Goal: Task Accomplishment & Management: Complete application form

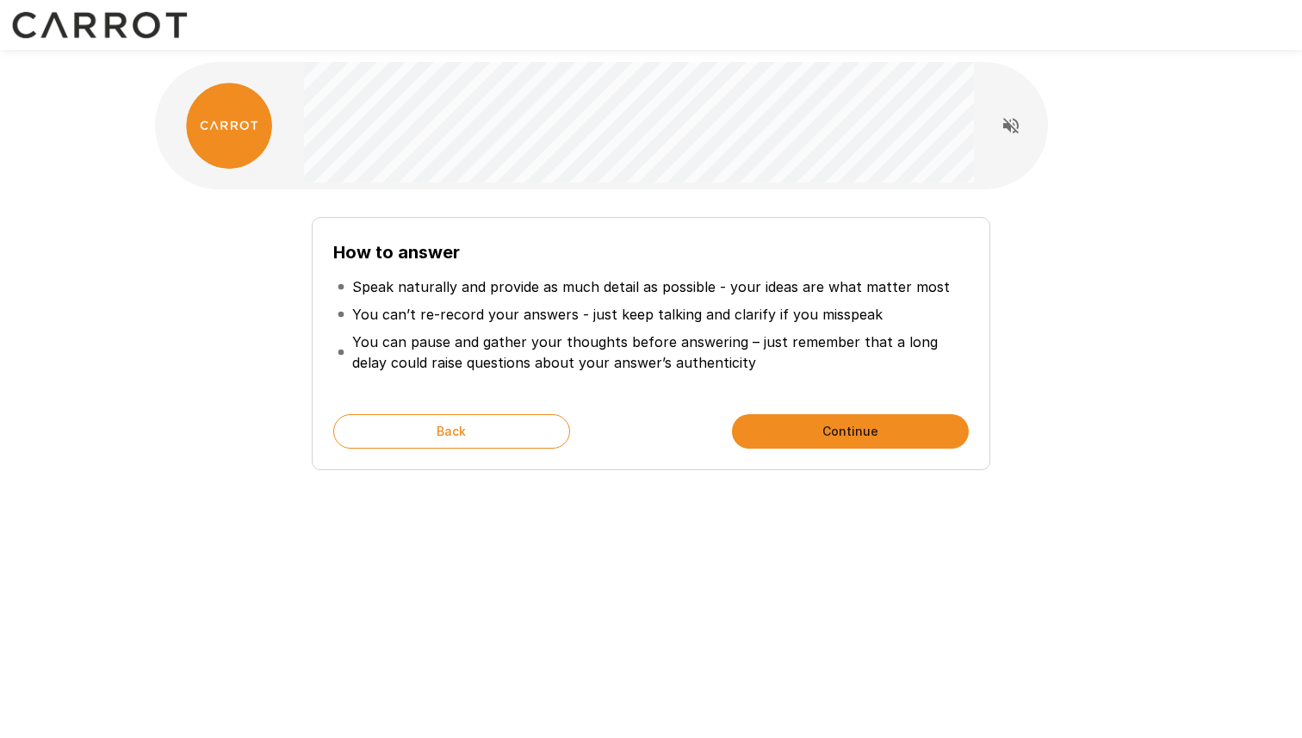
scroll to position [3488, 0]
click at [527, 439] on button "Back" at bounding box center [451, 431] width 237 height 34
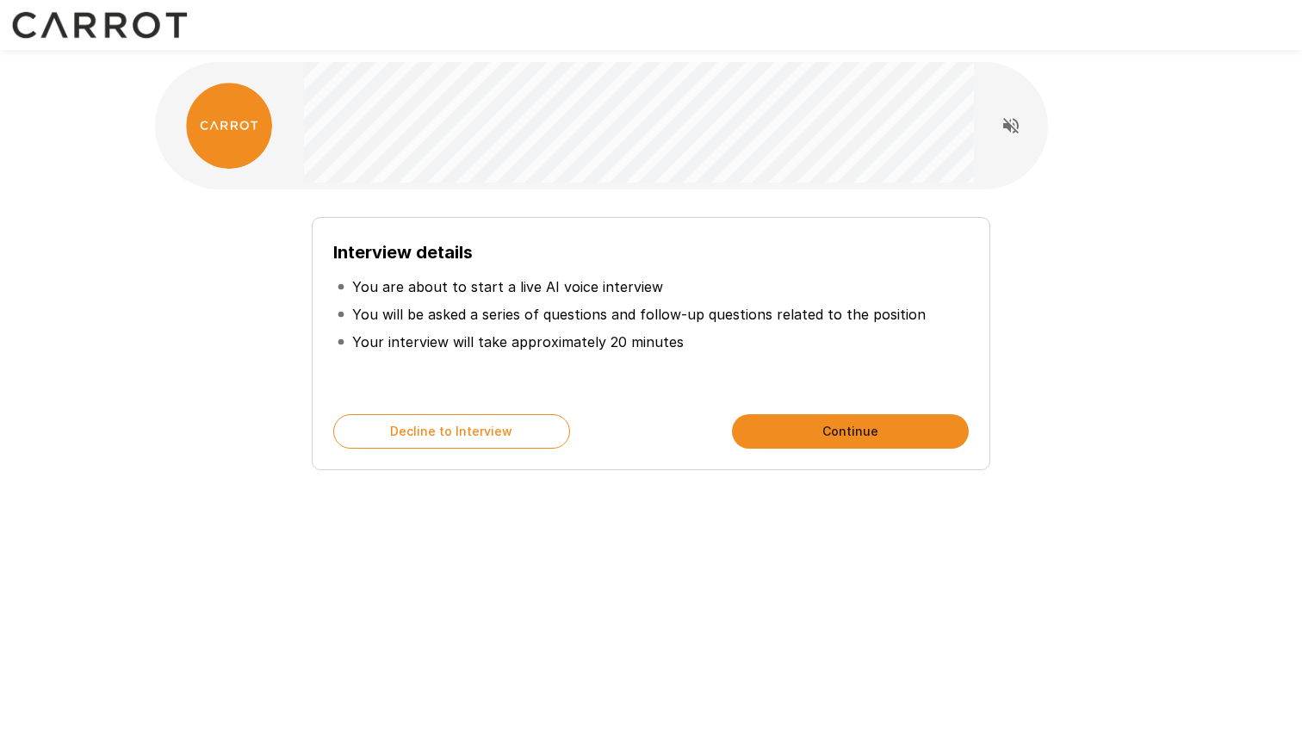
drag, startPoint x: 527, startPoint y: 439, endPoint x: 686, endPoint y: 364, distance: 175.3
click at [686, 364] on div "Interview details You are about to start a live AI voice interview You will be …" at bounding box center [651, 343] width 679 height 253
click at [831, 432] on button "Continue" at bounding box center [850, 431] width 237 height 34
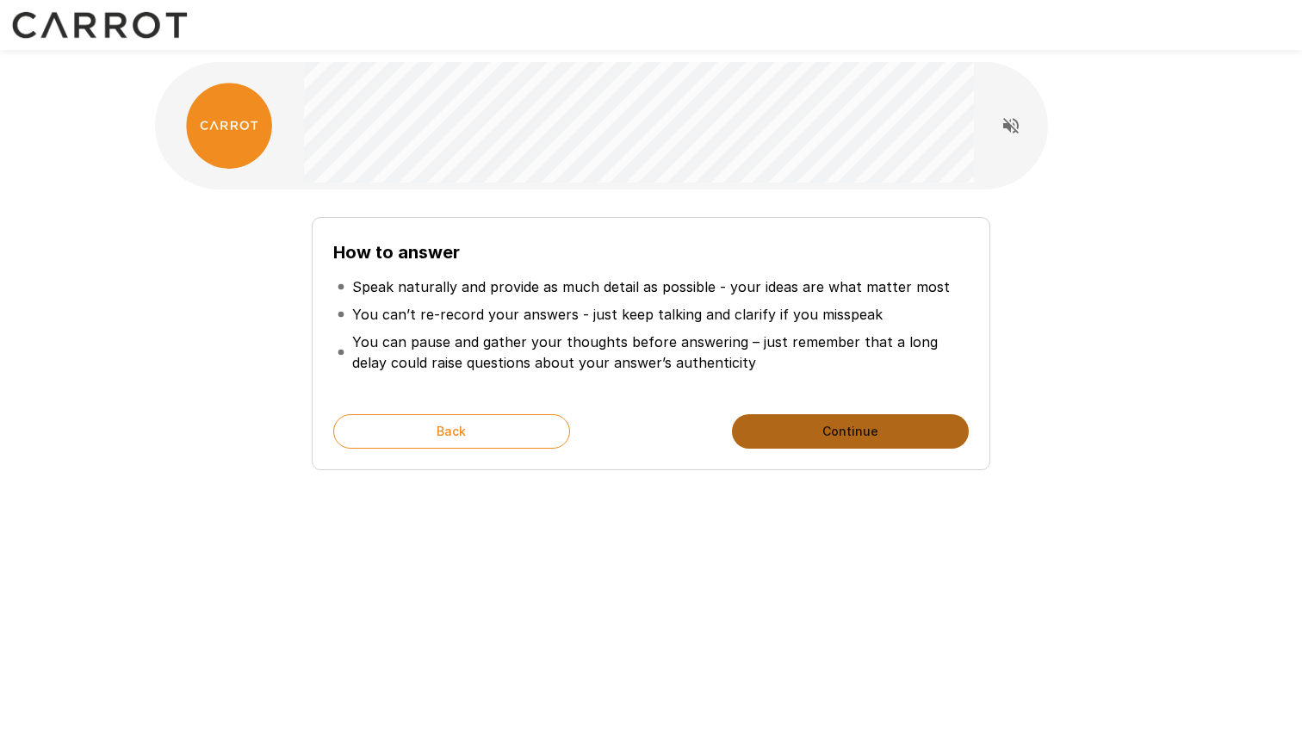
click at [831, 432] on button "Continue" at bounding box center [850, 431] width 237 height 34
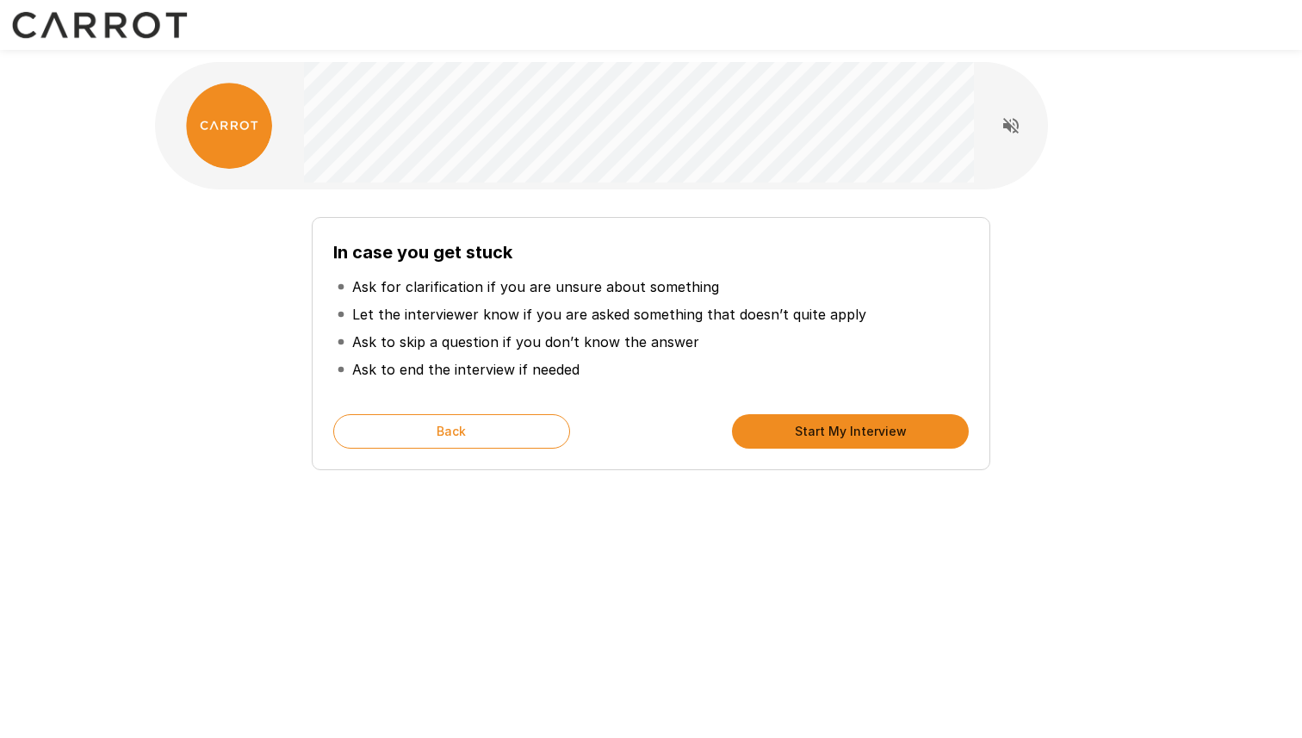
drag, startPoint x: 831, startPoint y: 432, endPoint x: 885, endPoint y: 257, distance: 182.8
click at [886, 256] on div "In case you get stuck Ask for clarification if you are unsure about something L…" at bounding box center [651, 343] width 679 height 253
click at [885, 257] on h6 "In case you get stuck" at bounding box center [651, 253] width 636 height 28
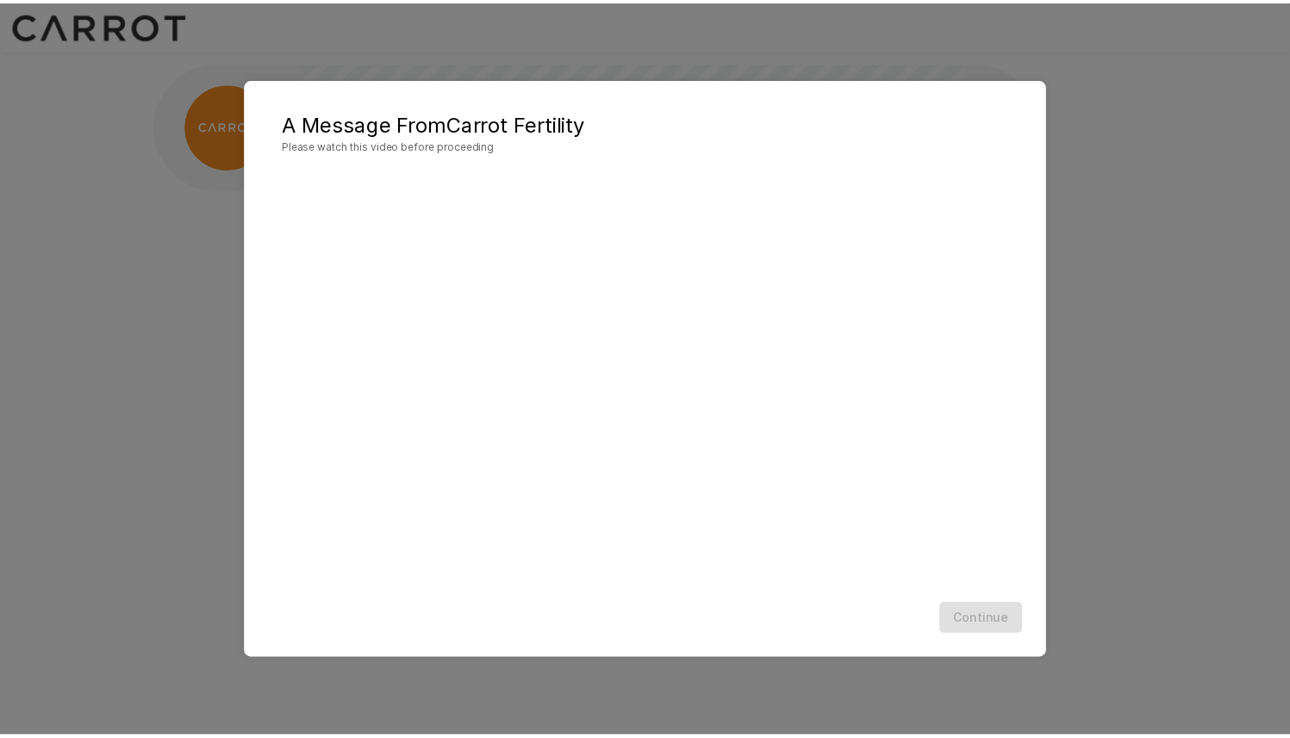
scroll to position [1, 0]
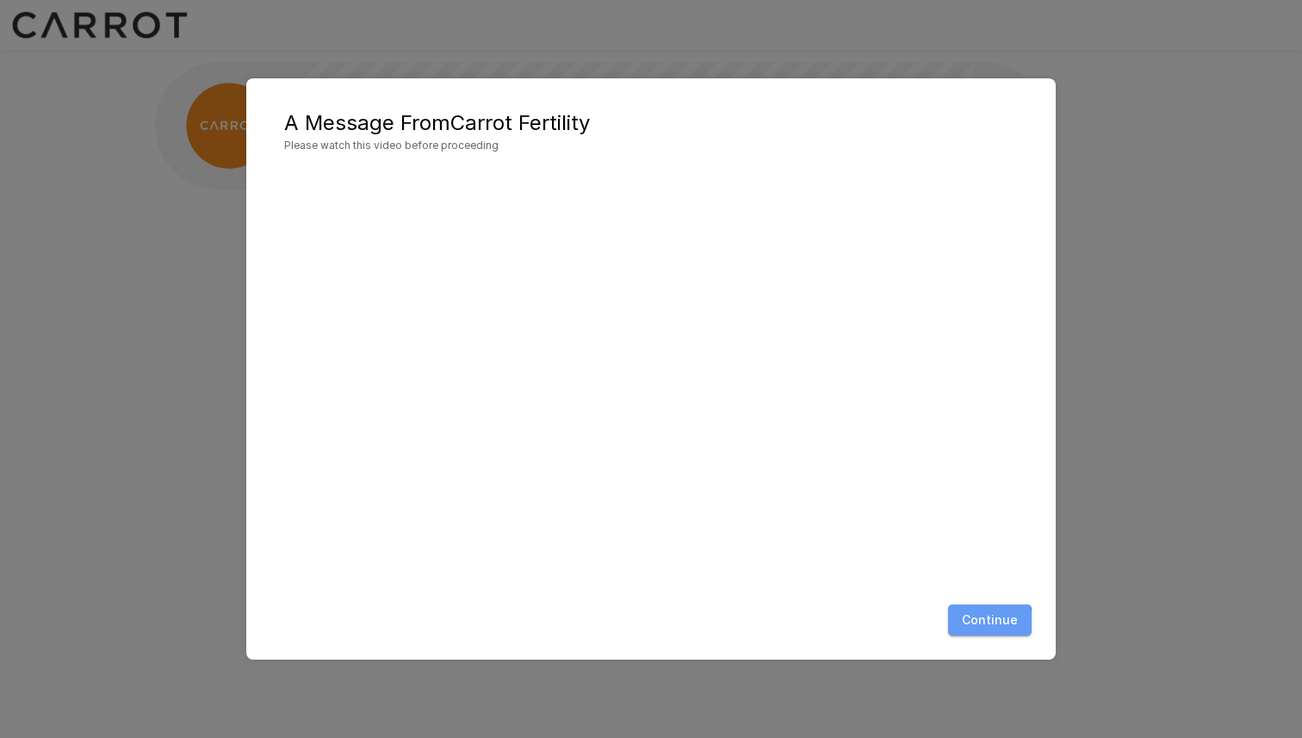
click at [988, 624] on button "Continue" at bounding box center [990, 621] width 84 height 32
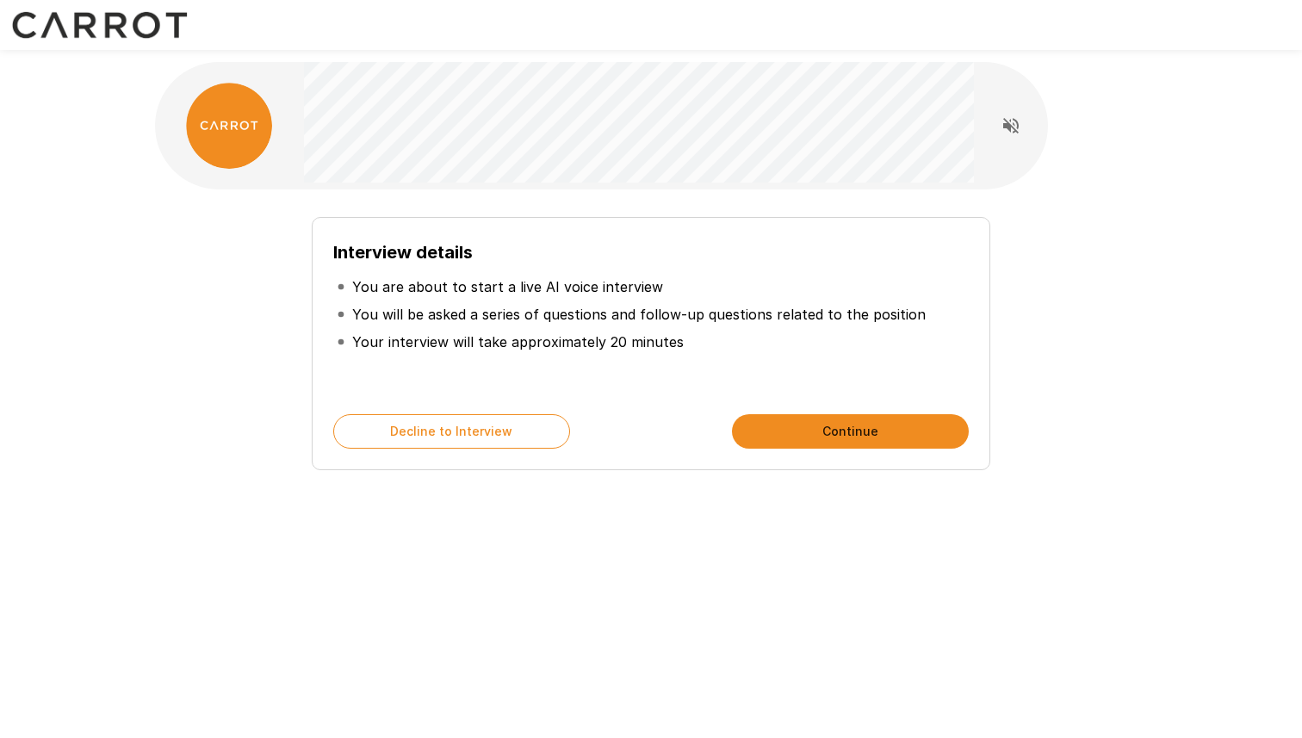
click at [819, 402] on div "Interview details You are about to start a live AI voice interview You will be …" at bounding box center [651, 343] width 679 height 253
click at [819, 421] on button "Continue" at bounding box center [850, 431] width 237 height 34
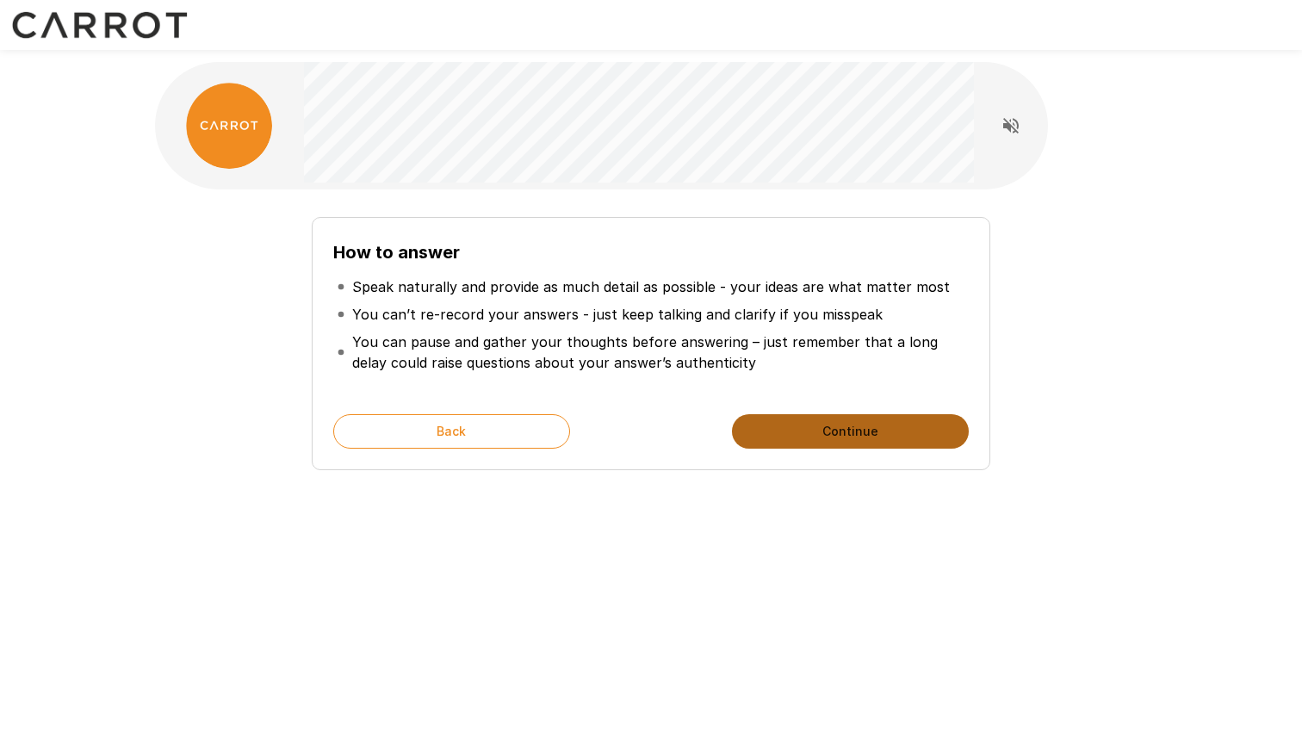
click at [819, 438] on button "Continue" at bounding box center [850, 431] width 237 height 34
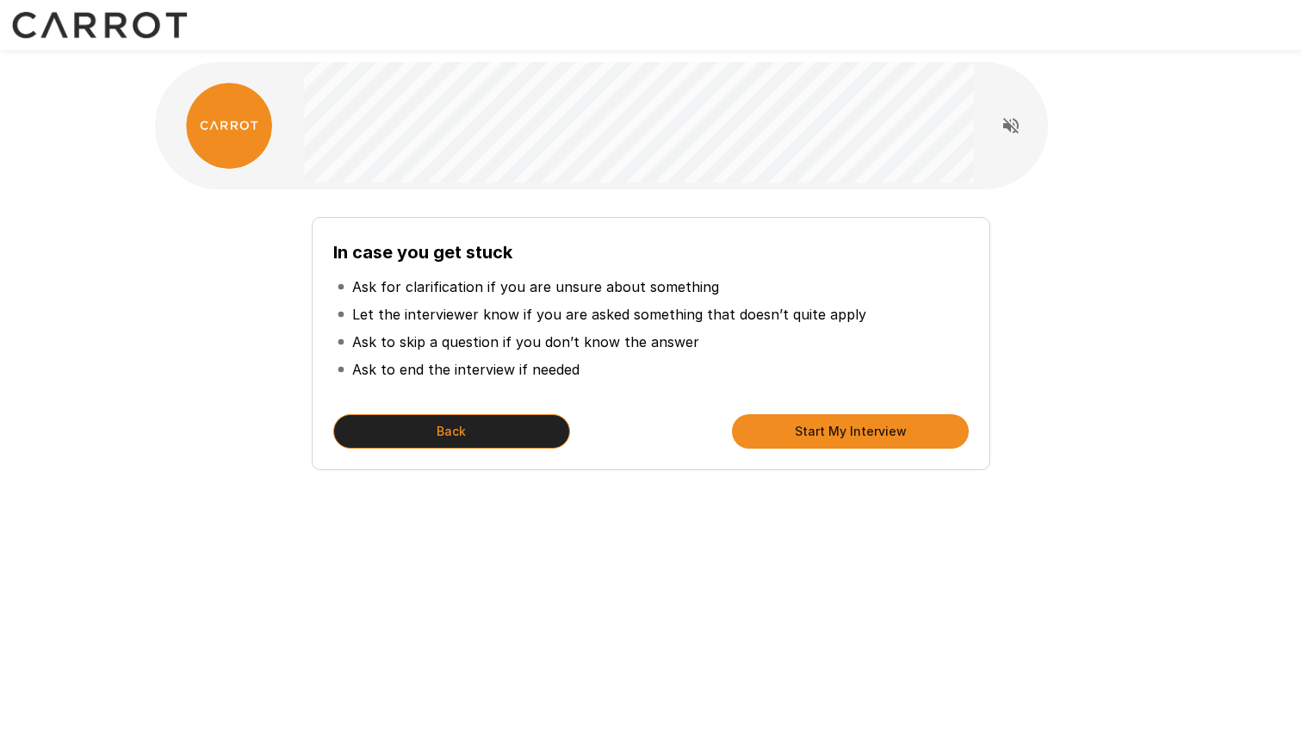
click at [517, 440] on button "Back" at bounding box center [451, 431] width 237 height 34
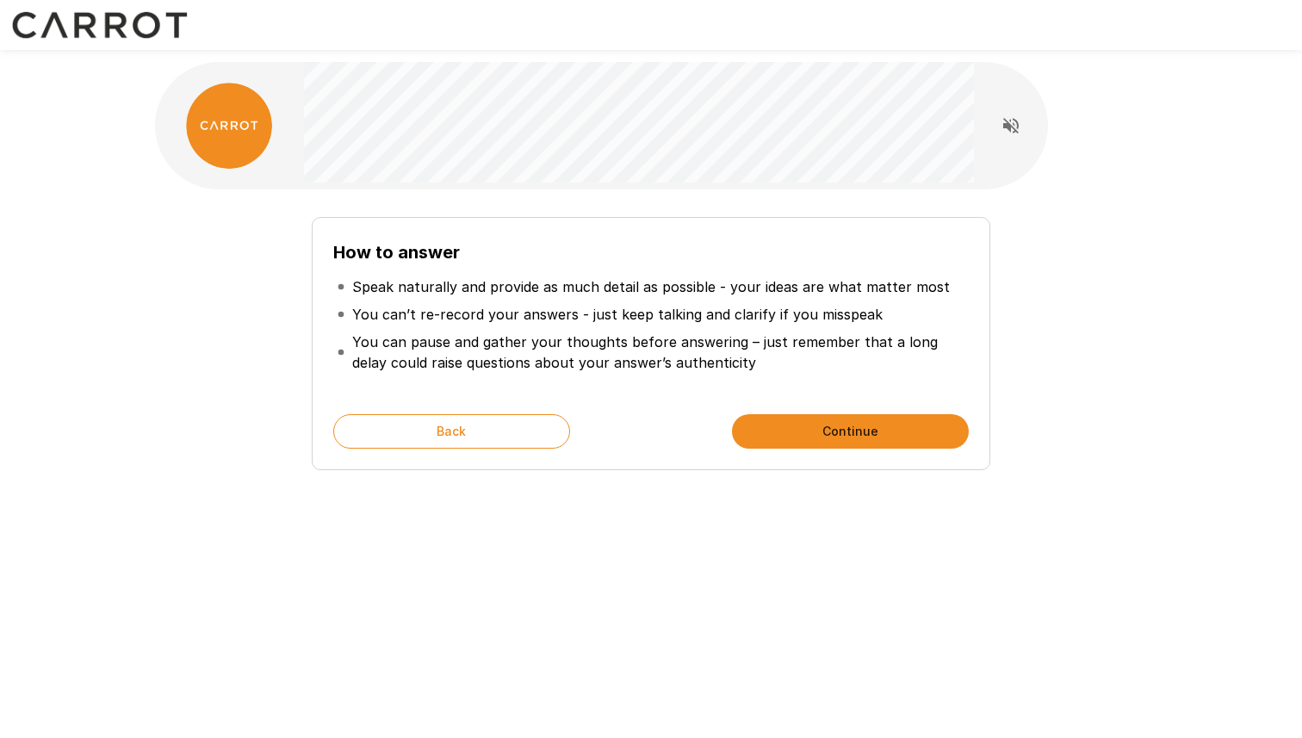
click at [844, 438] on button "Continue" at bounding box center [850, 431] width 237 height 34
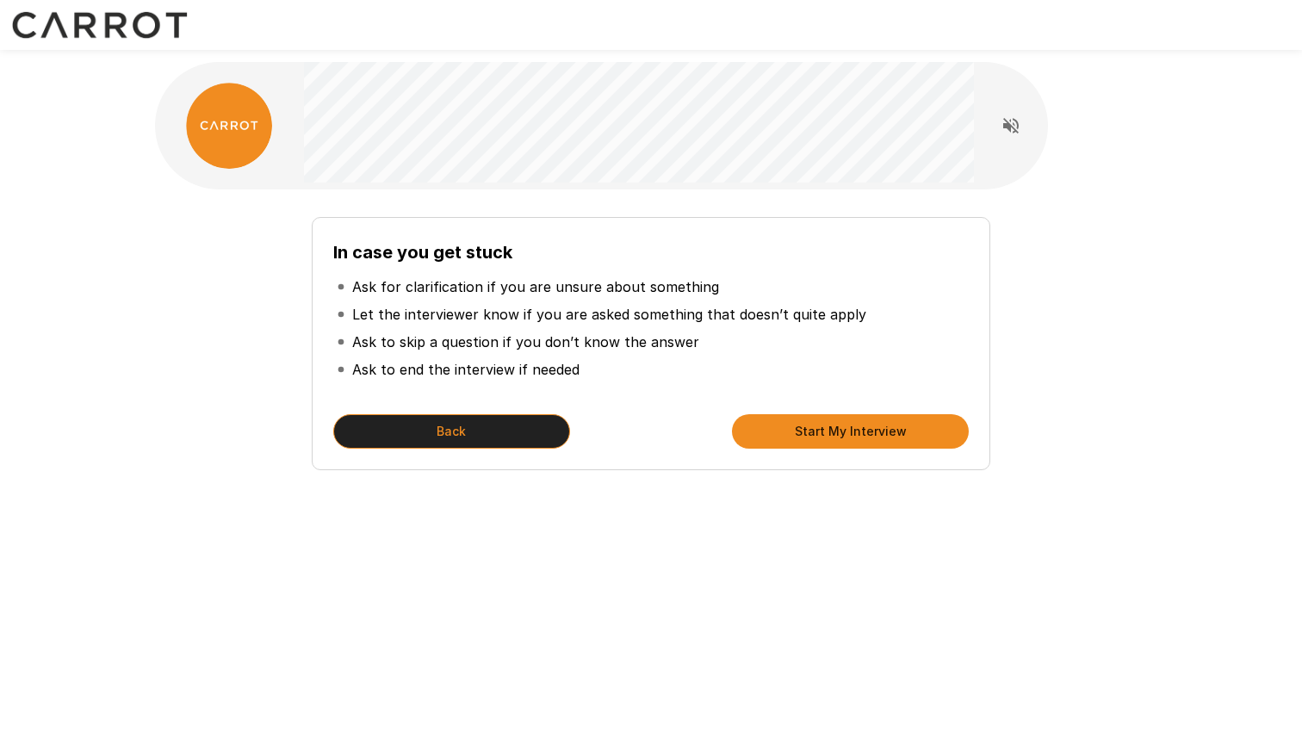
click at [550, 419] on button "Back" at bounding box center [451, 431] width 237 height 34
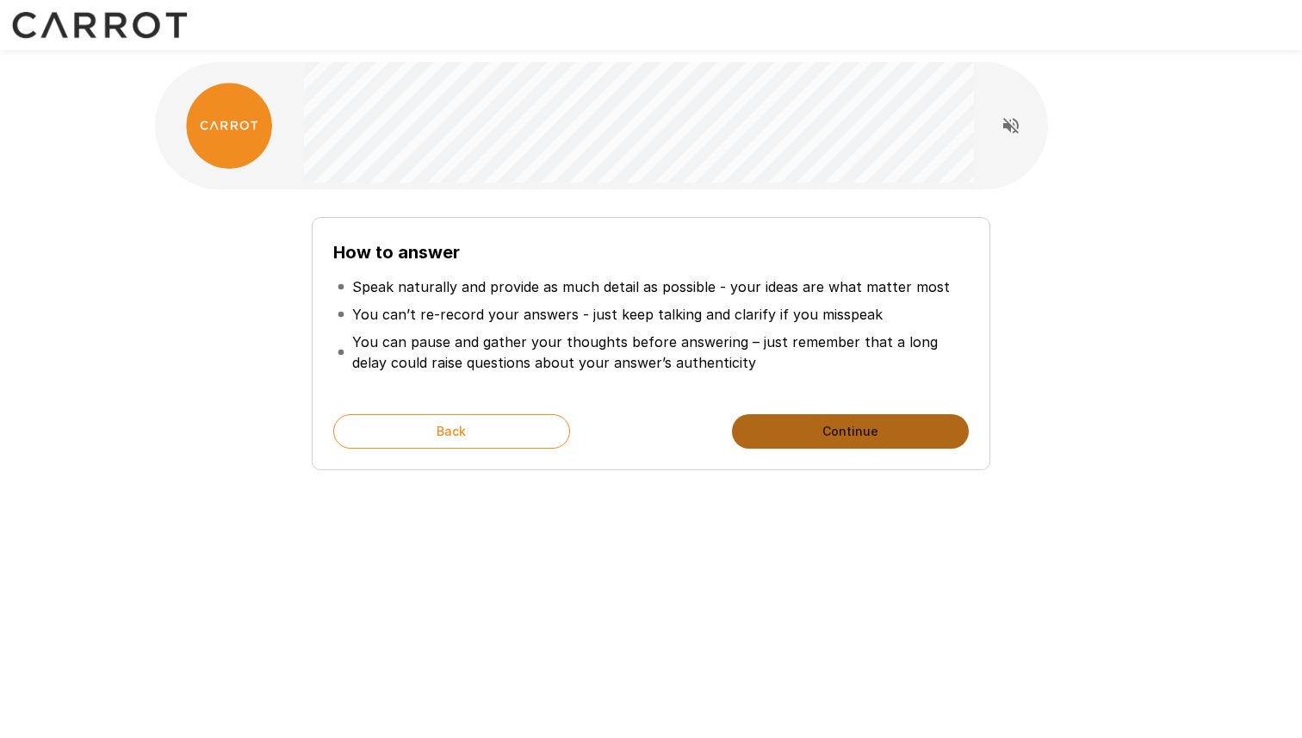
click at [874, 439] on button "Continue" at bounding box center [850, 431] width 237 height 34
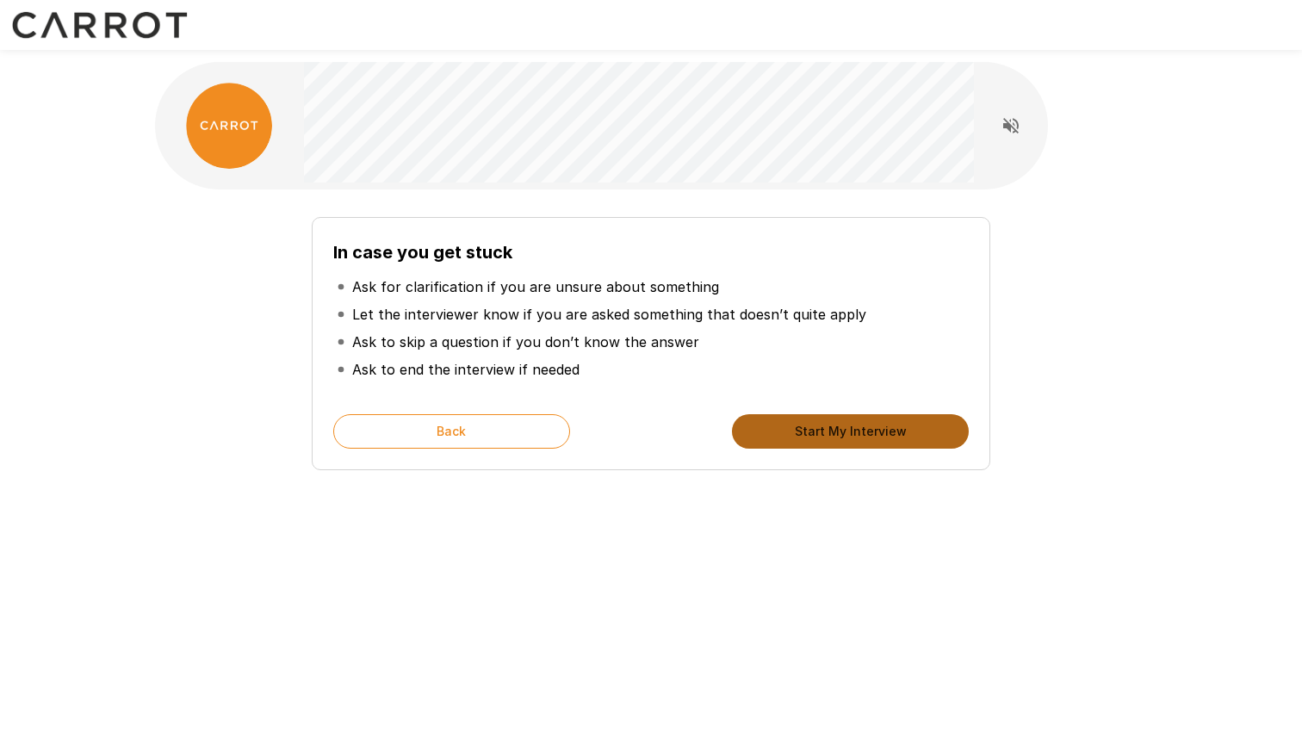
click at [874, 439] on button "Start My Interview" at bounding box center [850, 431] width 237 height 34
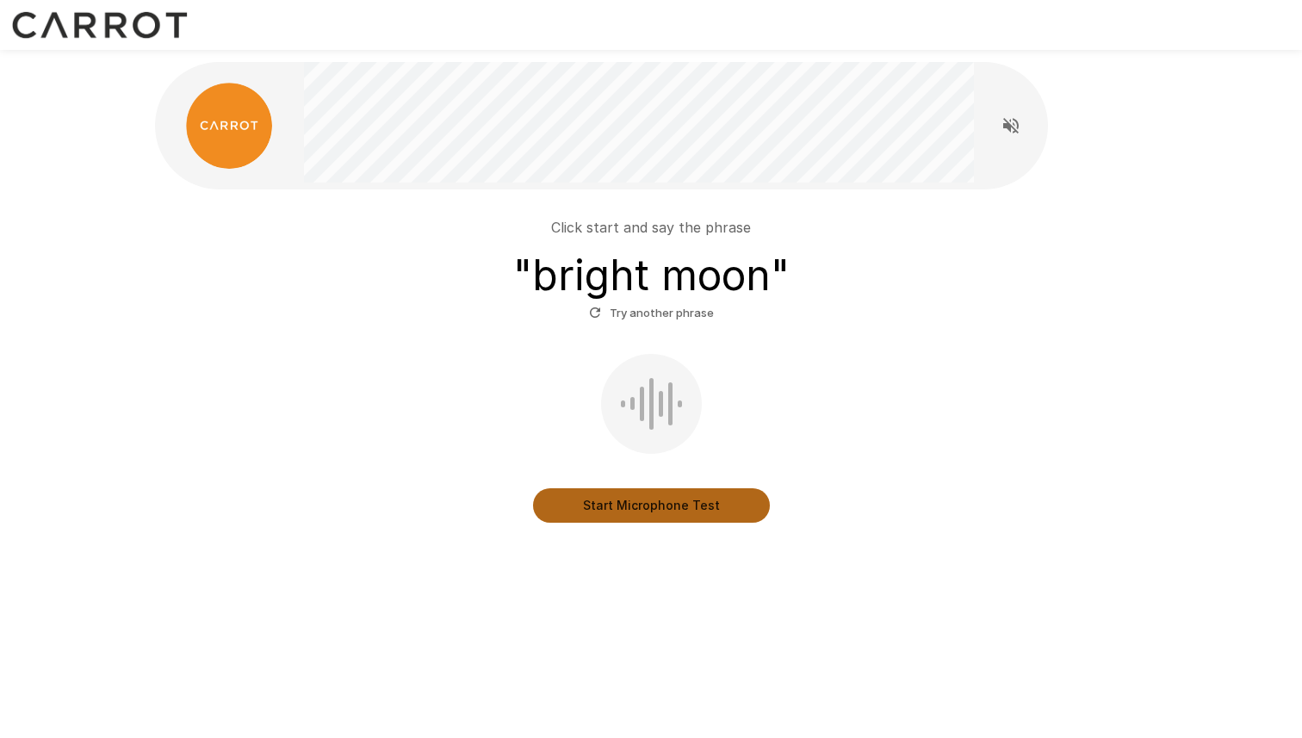
click at [682, 510] on button "Start Microphone Test" at bounding box center [651, 505] width 237 height 34
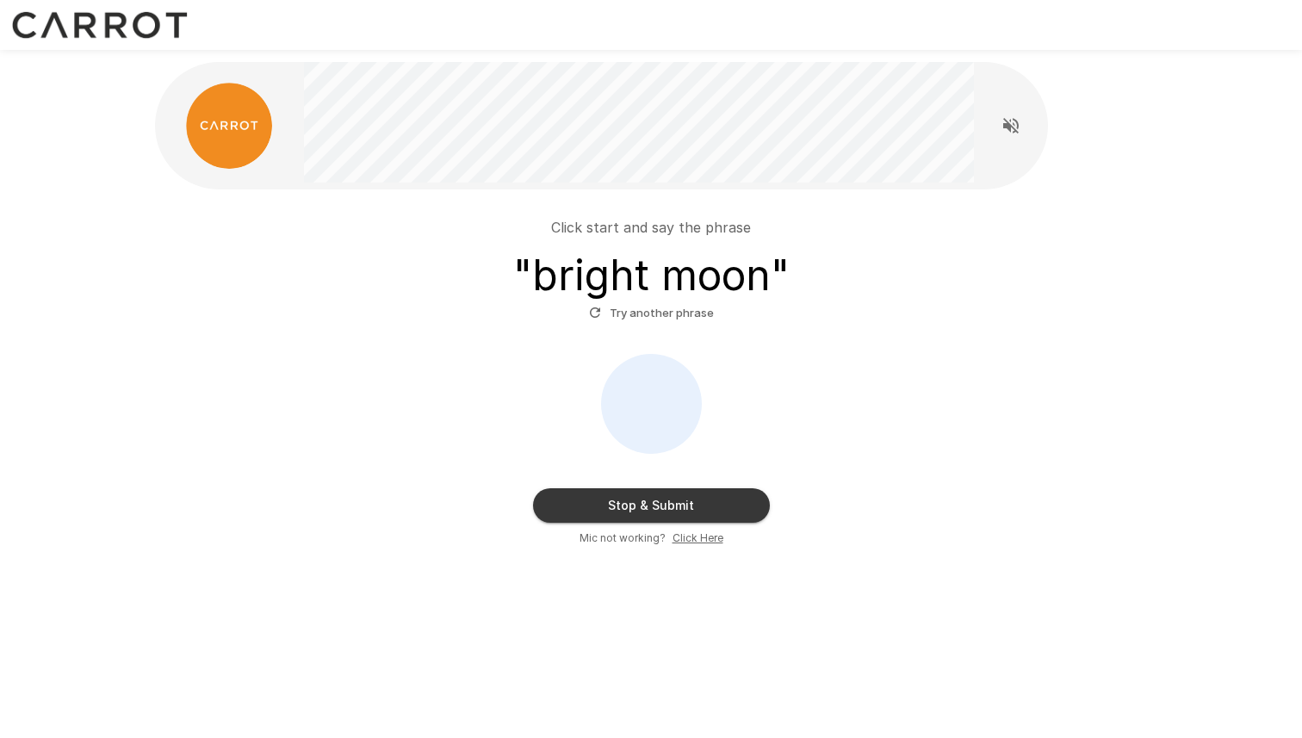
click at [624, 314] on button "Try another phrase" at bounding box center [652, 313] width 134 height 27
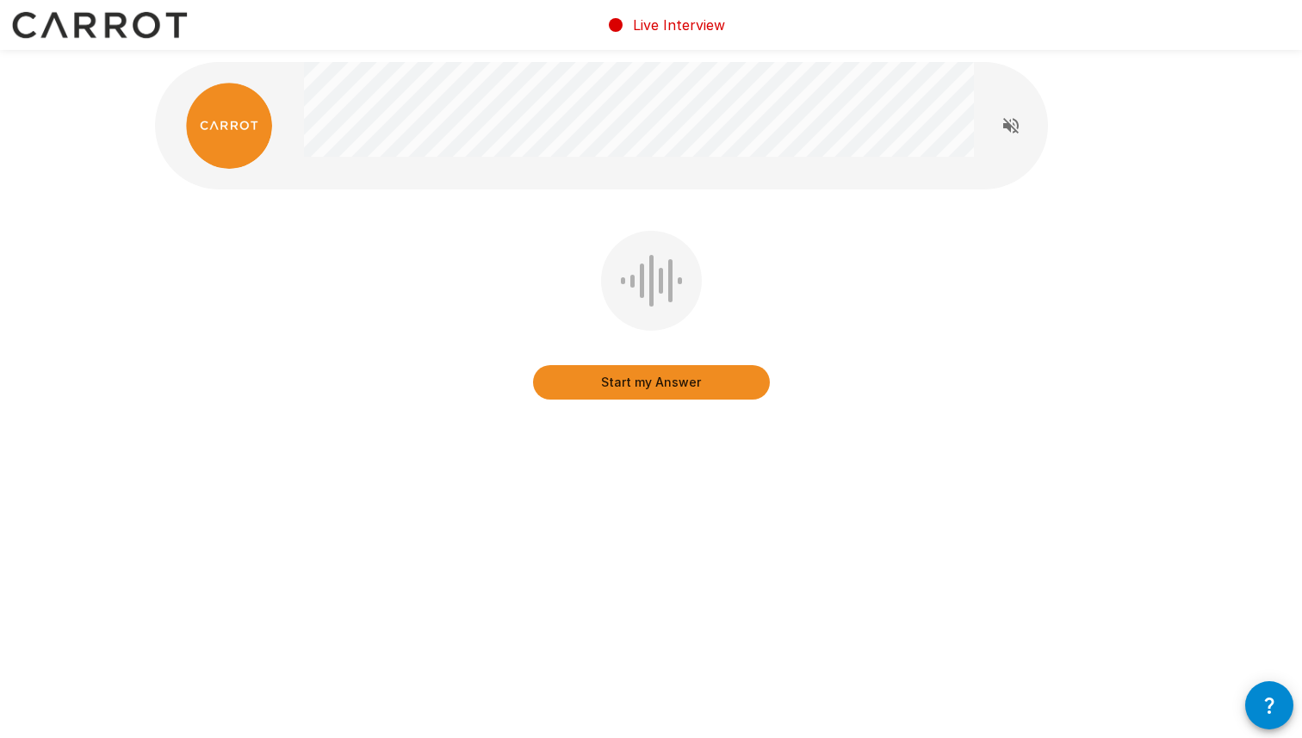
click at [667, 296] on div at bounding box center [651, 281] width 101 height 100
click at [638, 385] on button "Start my Answer" at bounding box center [651, 382] width 237 height 34
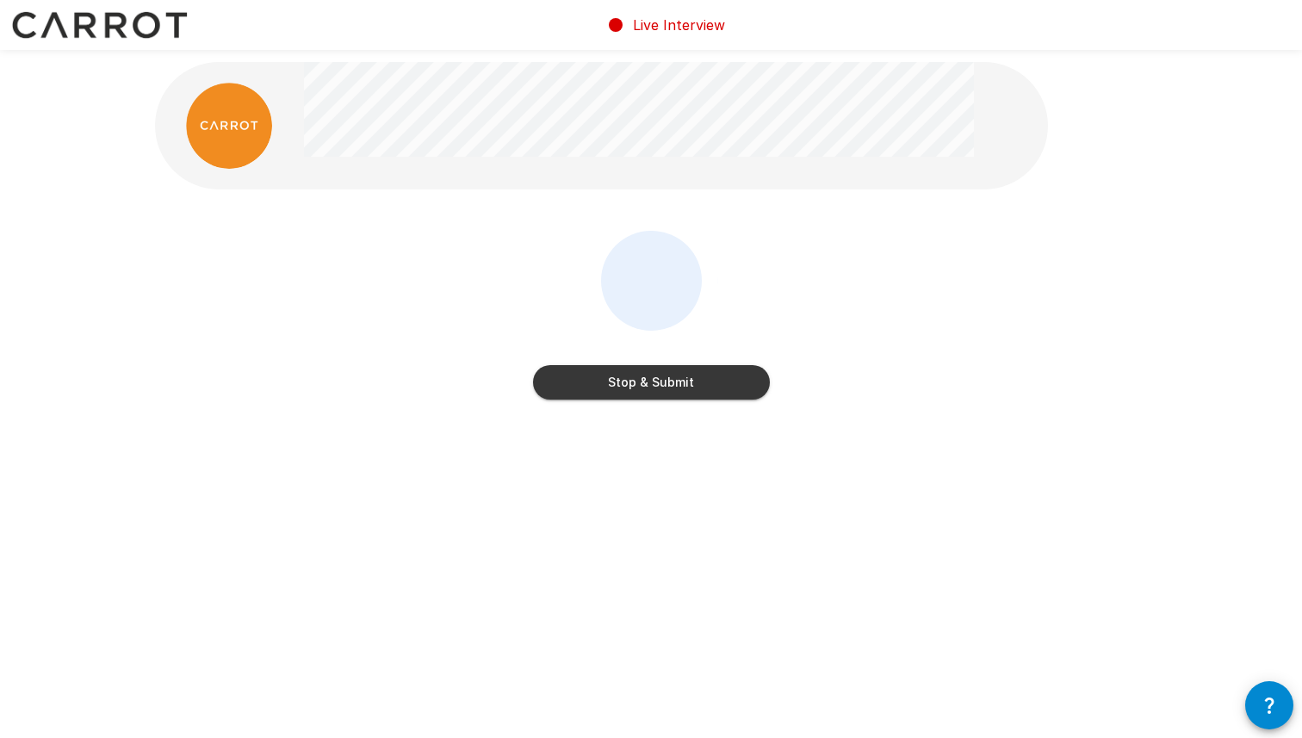
click at [638, 385] on button "Stop & Submit" at bounding box center [651, 382] width 237 height 34
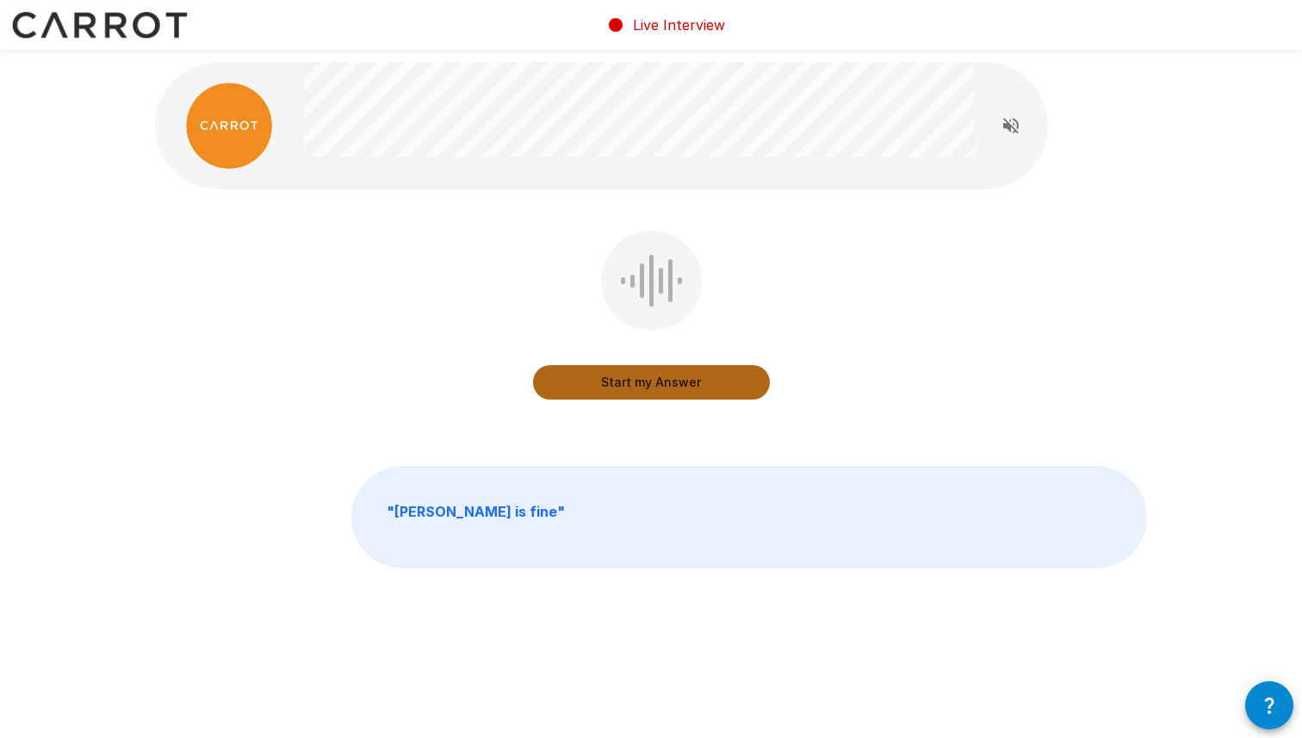
click at [638, 385] on button "Start my Answer" at bounding box center [651, 382] width 237 height 34
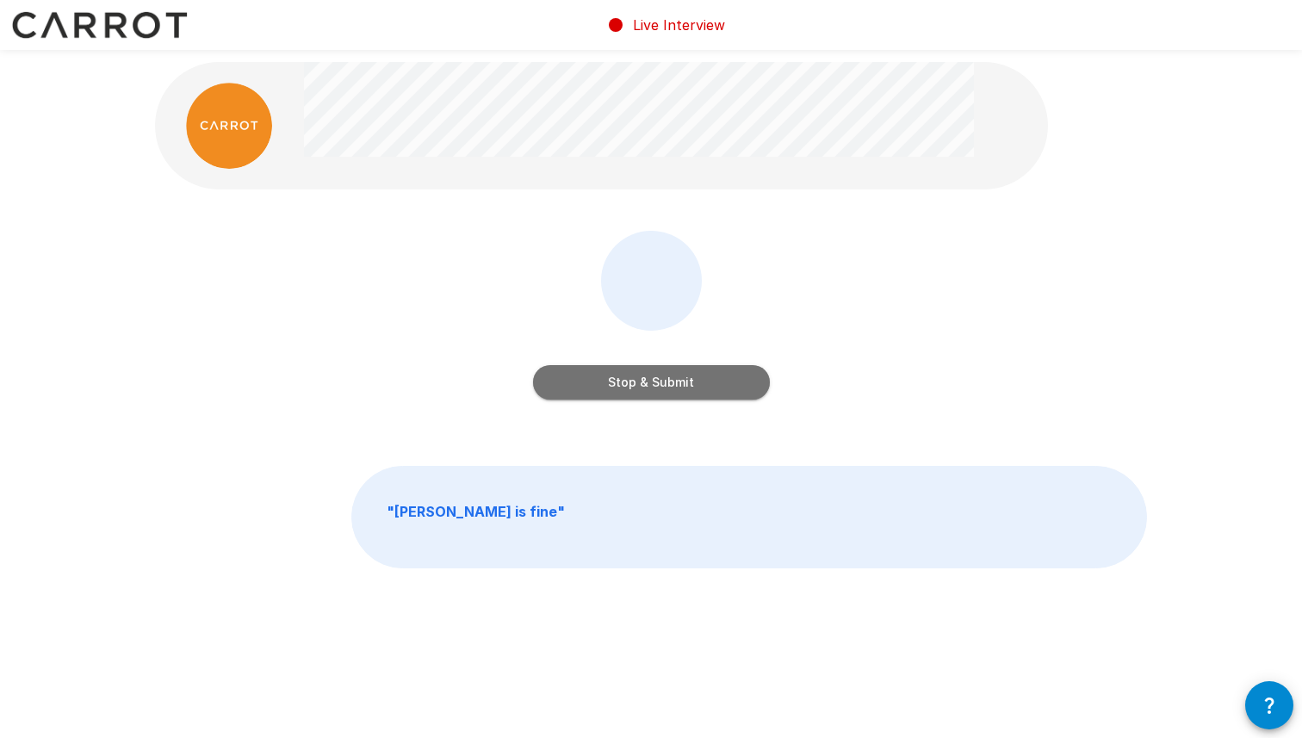
click at [638, 384] on button "Stop & Submit" at bounding box center [651, 382] width 237 height 34
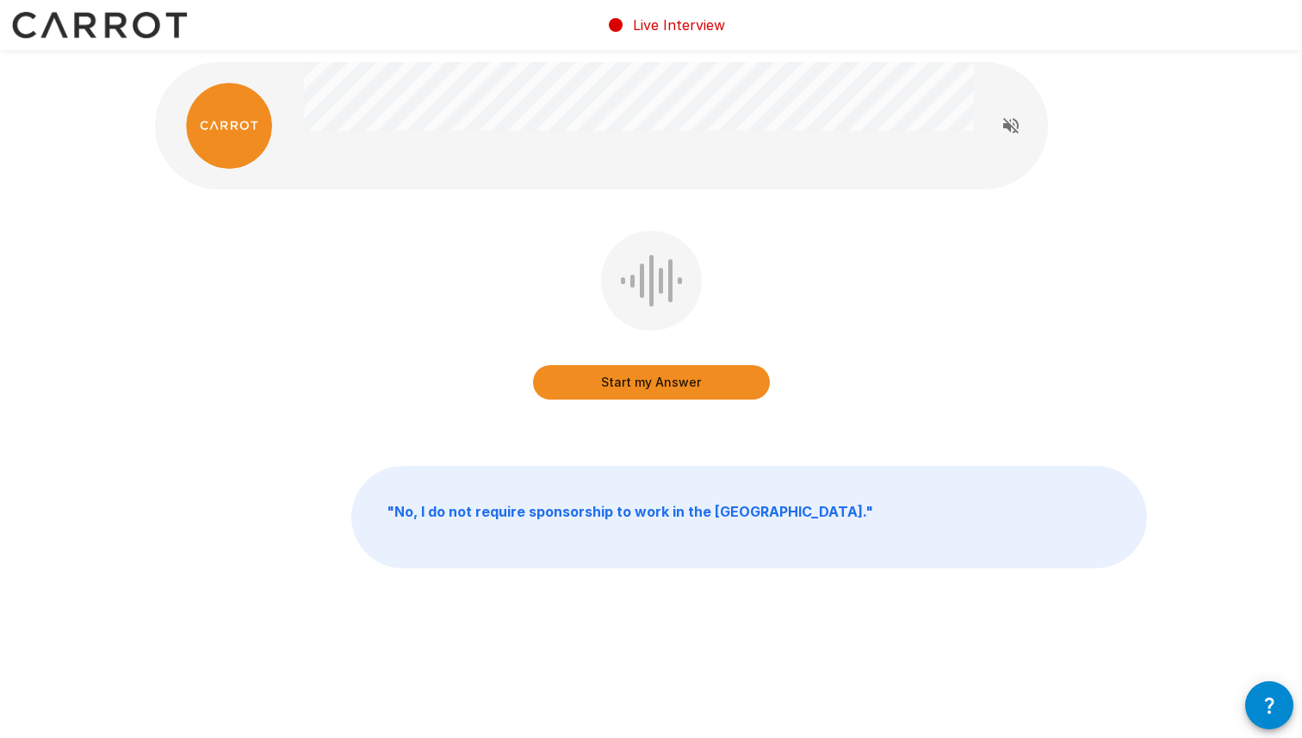
click at [638, 384] on button "Start my Answer" at bounding box center [651, 382] width 237 height 34
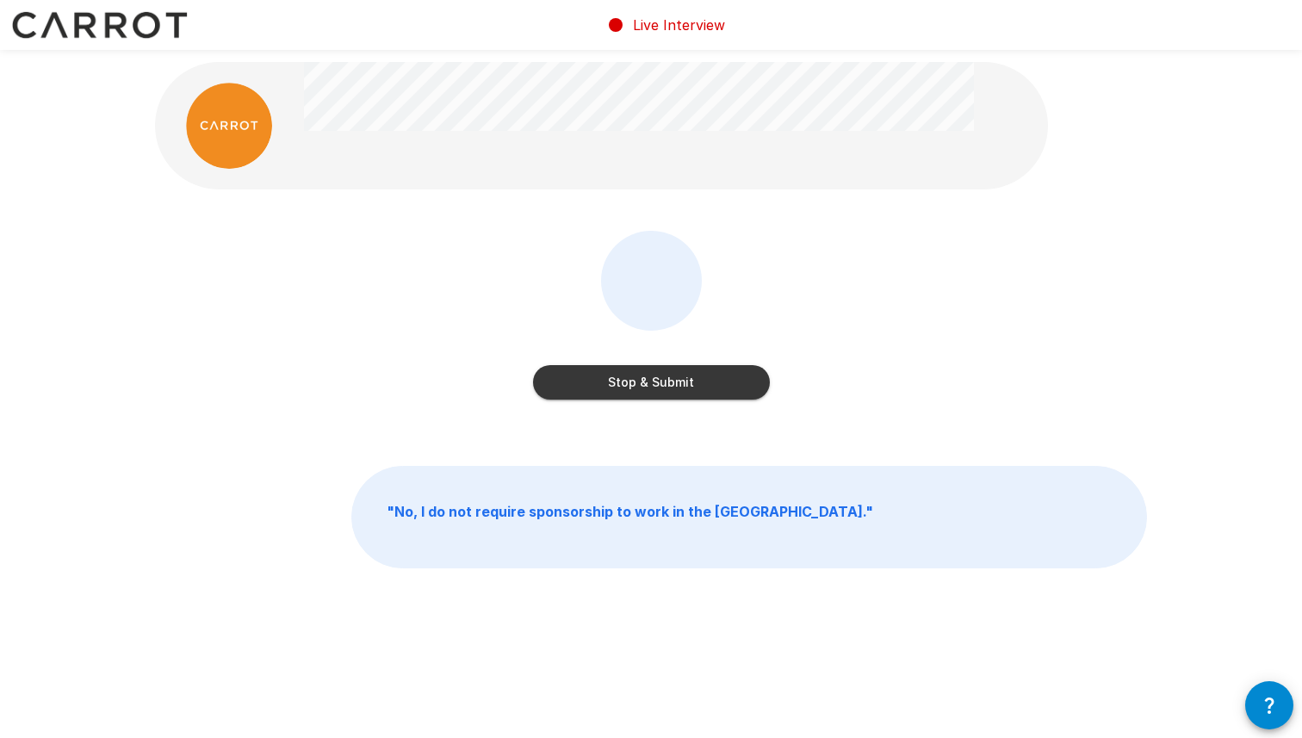
click at [638, 384] on button "Stop & Submit" at bounding box center [651, 382] width 237 height 34
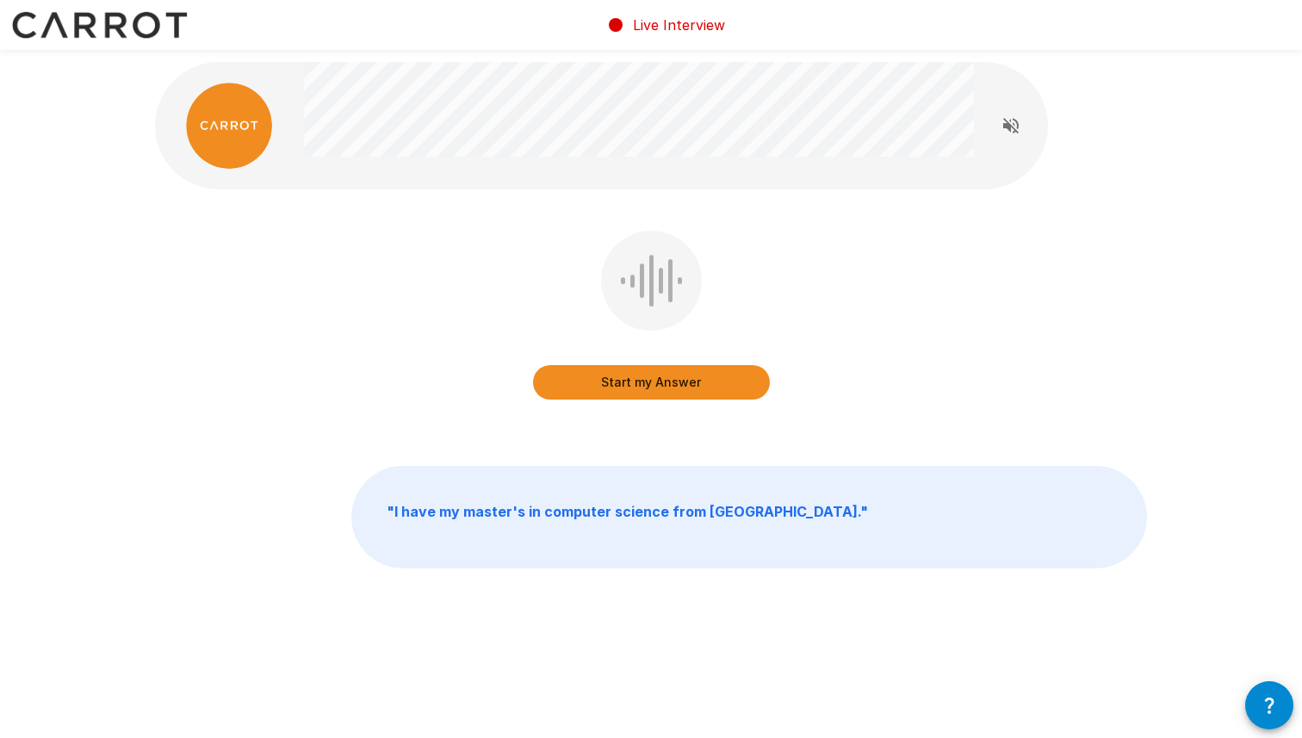
click at [638, 384] on button "Start my Answer" at bounding box center [651, 382] width 237 height 34
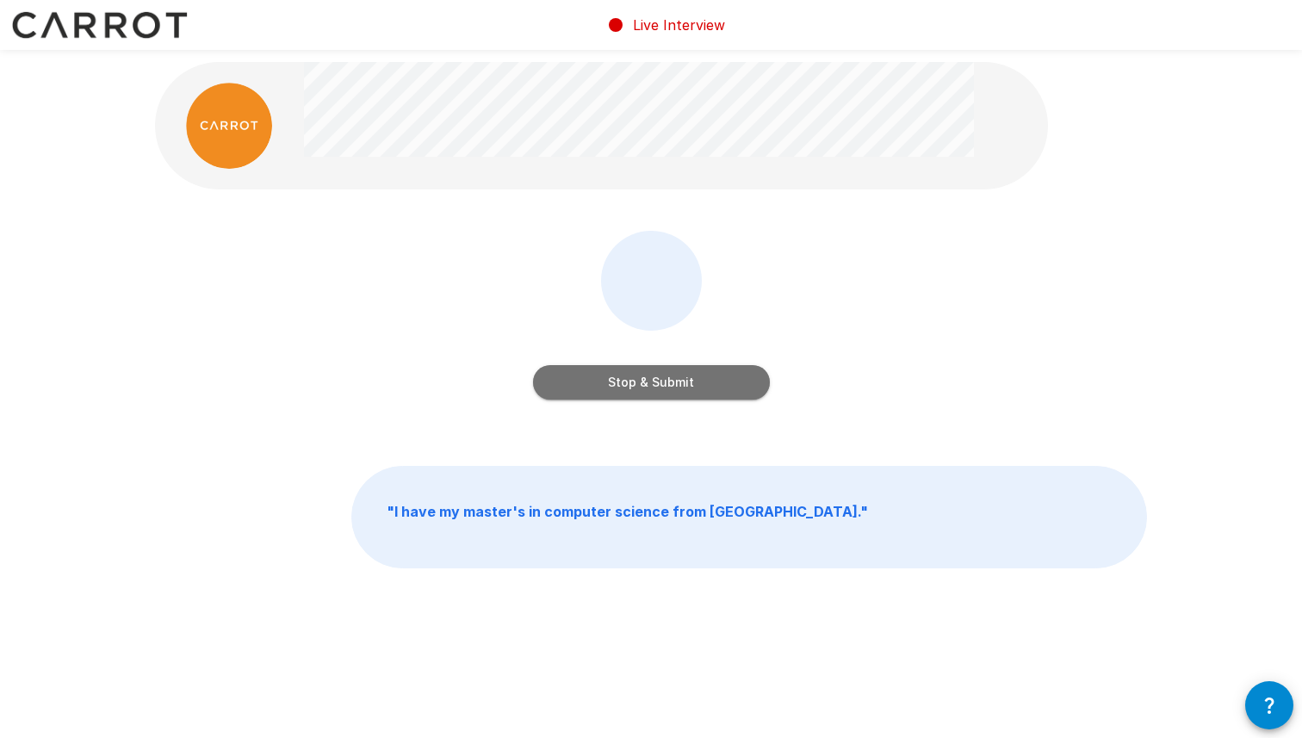
click at [638, 384] on button "Stop & Submit" at bounding box center [651, 382] width 237 height 34
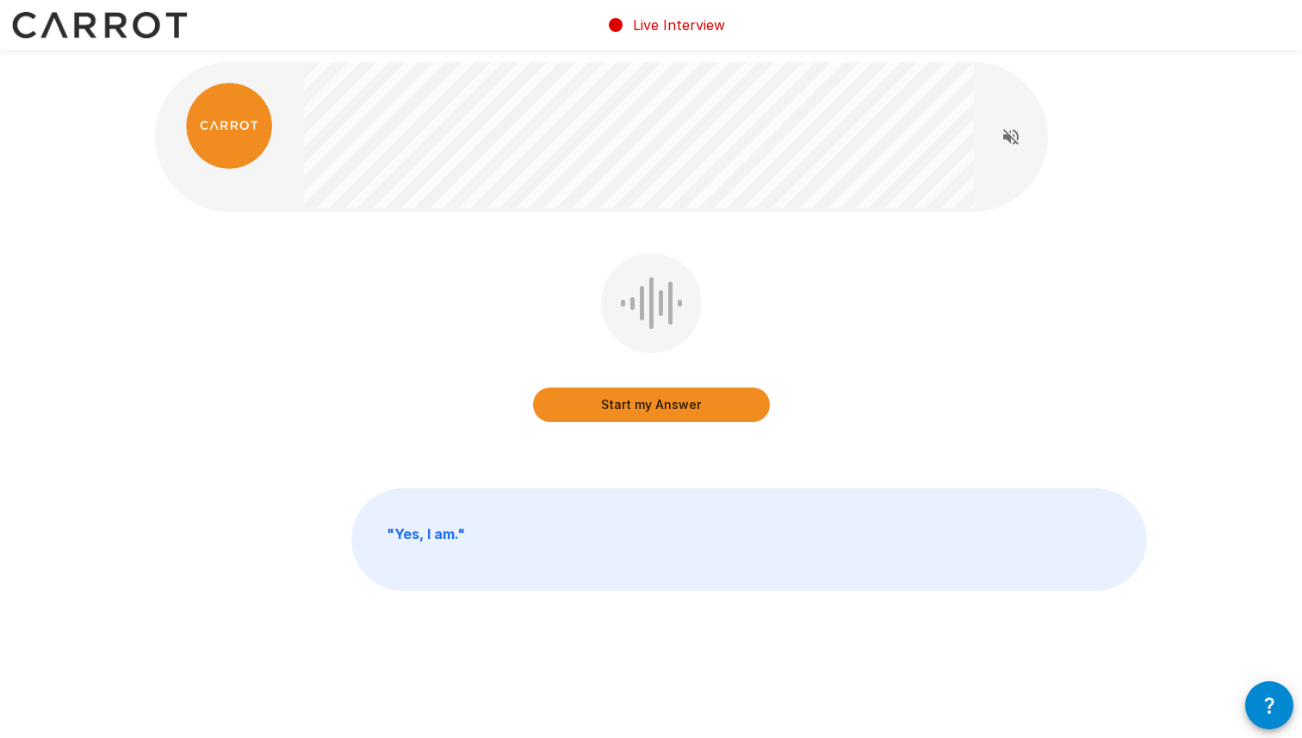
click at [647, 407] on button "Start my Answer" at bounding box center [651, 405] width 237 height 34
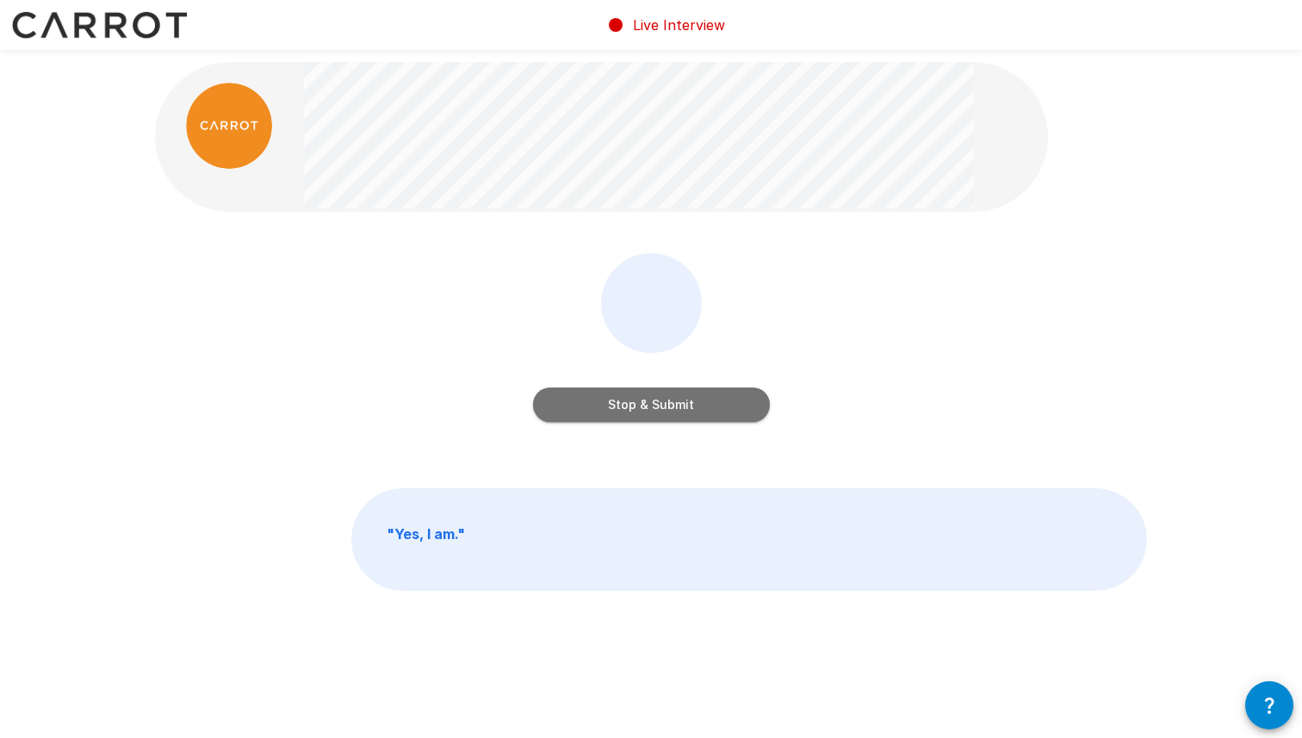
click at [647, 407] on button "Stop & Submit" at bounding box center [651, 405] width 237 height 34
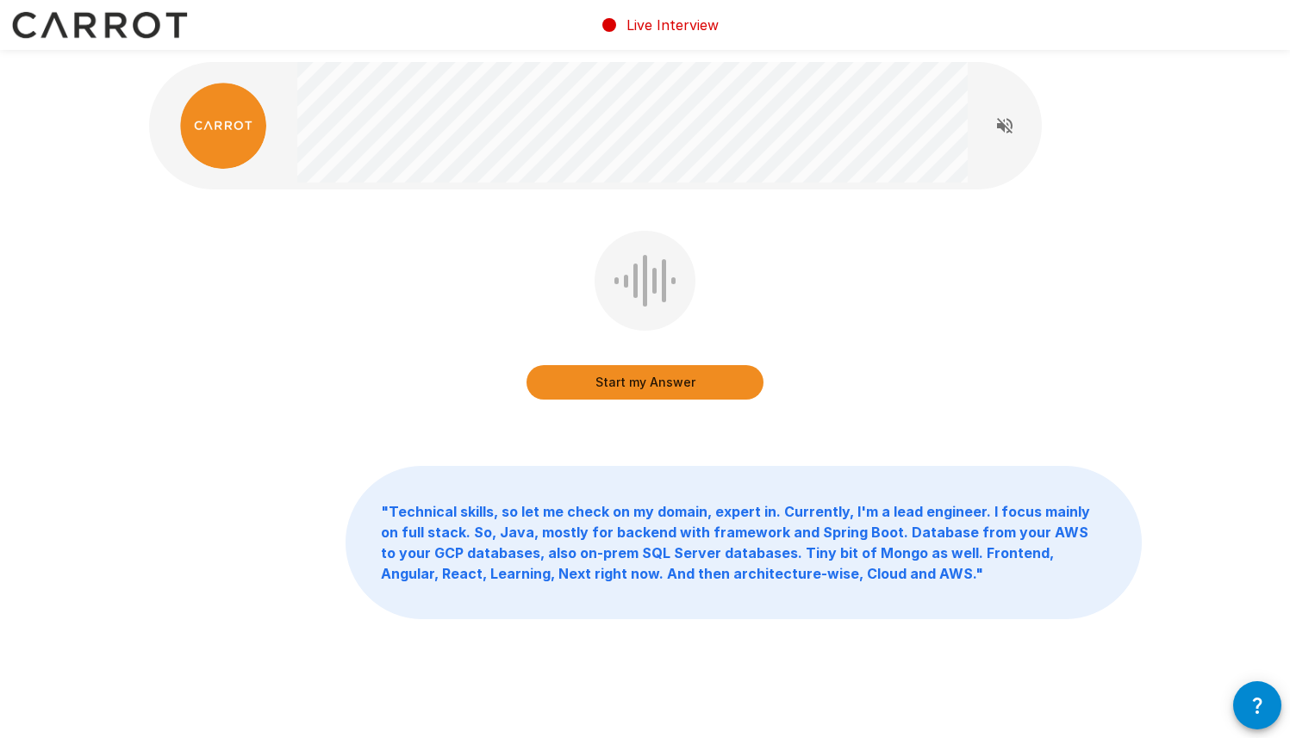
click at [650, 384] on button "Start my Answer" at bounding box center [644, 382] width 237 height 34
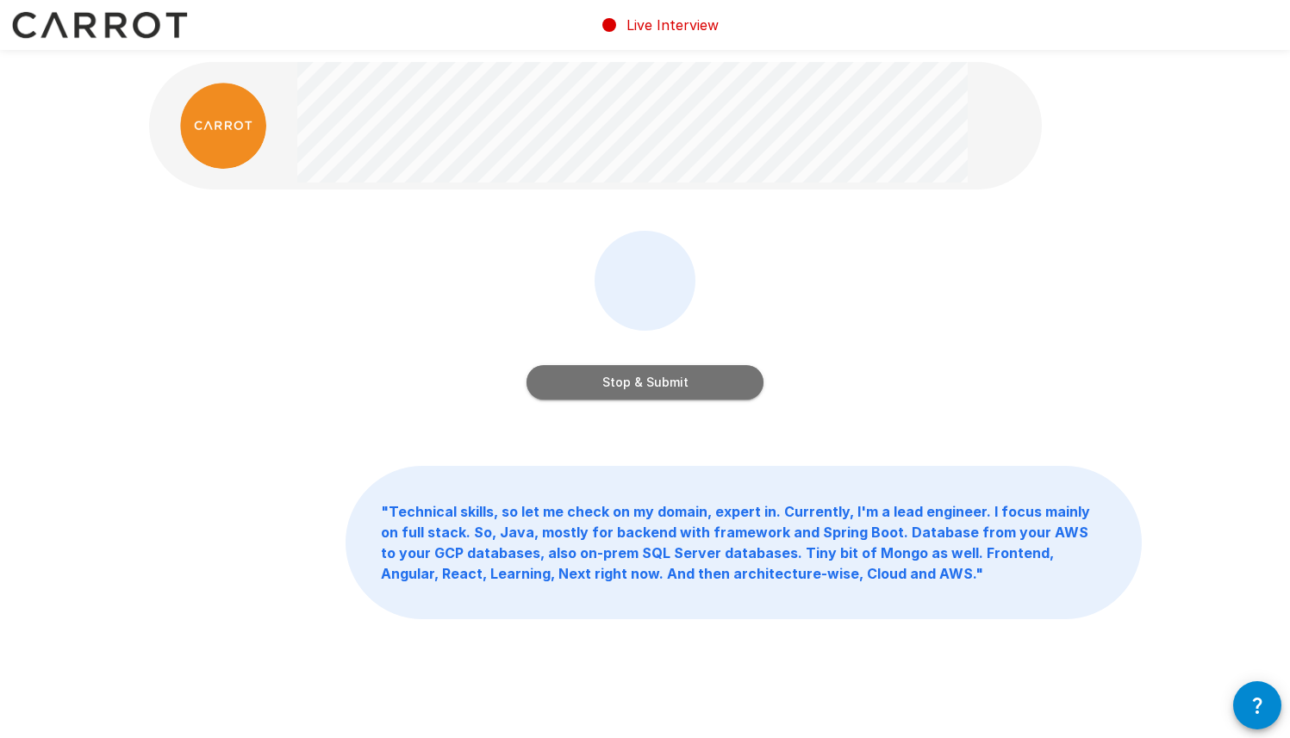
click at [650, 384] on button "Stop & Submit" at bounding box center [644, 382] width 237 height 34
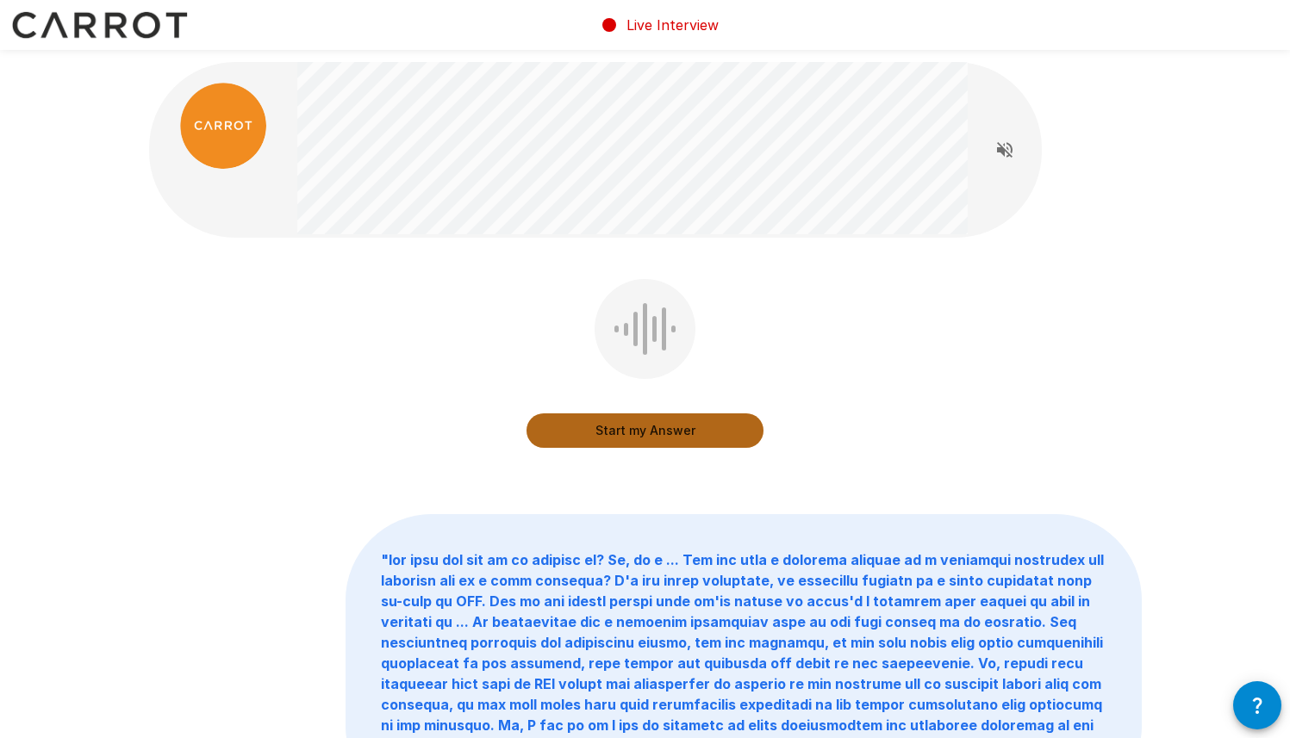
click at [671, 431] on button "Start my Answer" at bounding box center [644, 430] width 237 height 34
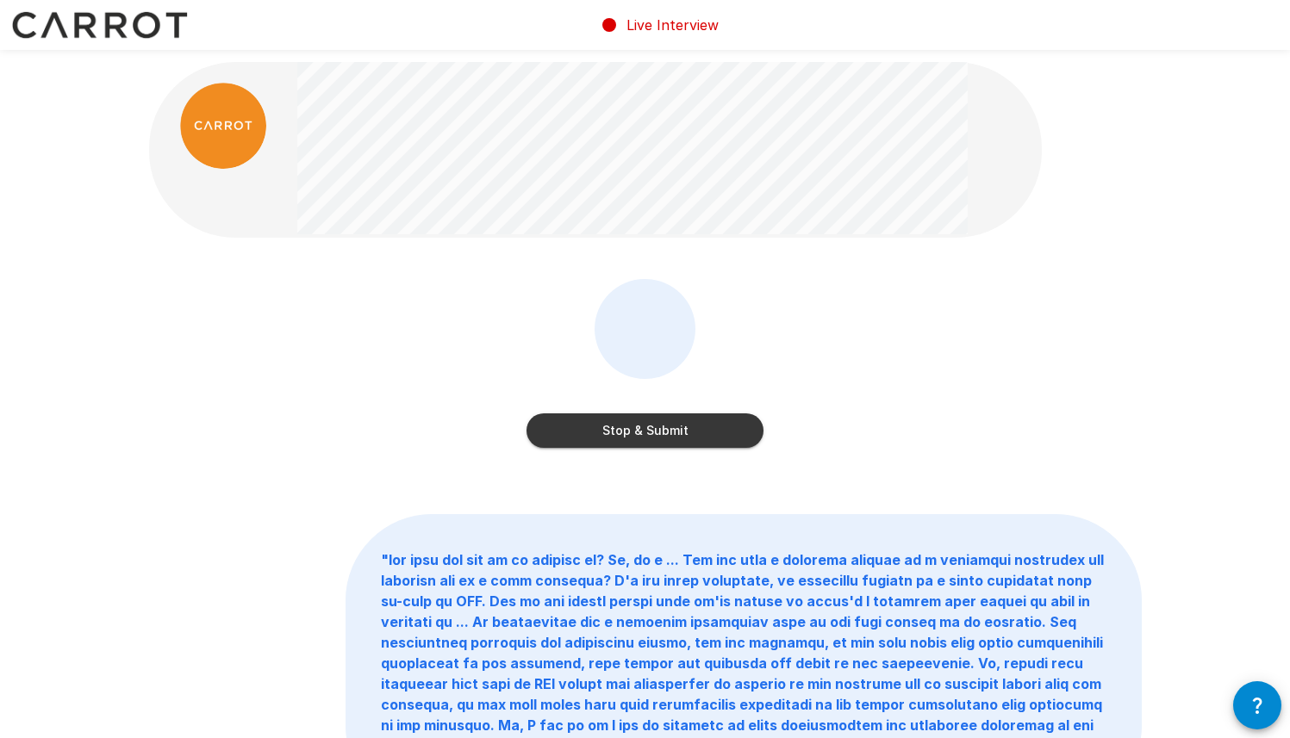
click at [671, 431] on button "Stop & Submit" at bounding box center [644, 430] width 237 height 34
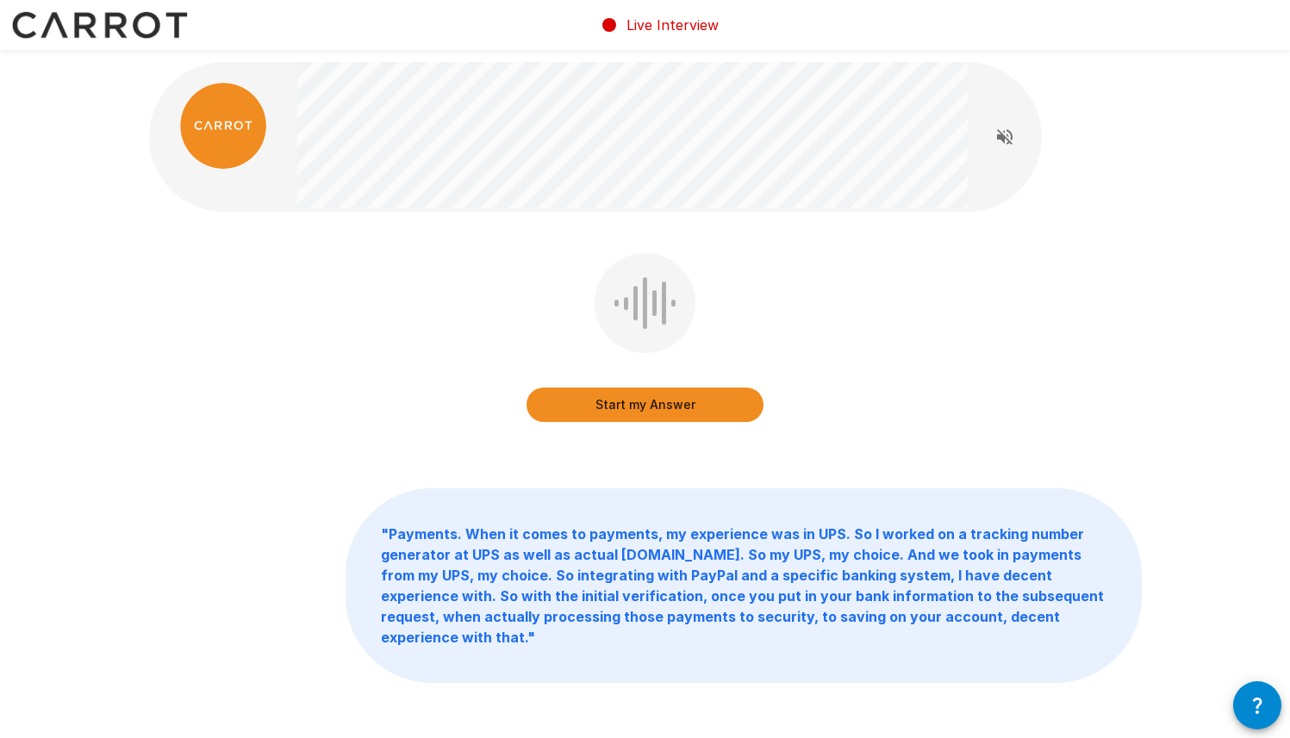
click at [630, 415] on button "Start my Answer" at bounding box center [644, 405] width 237 height 34
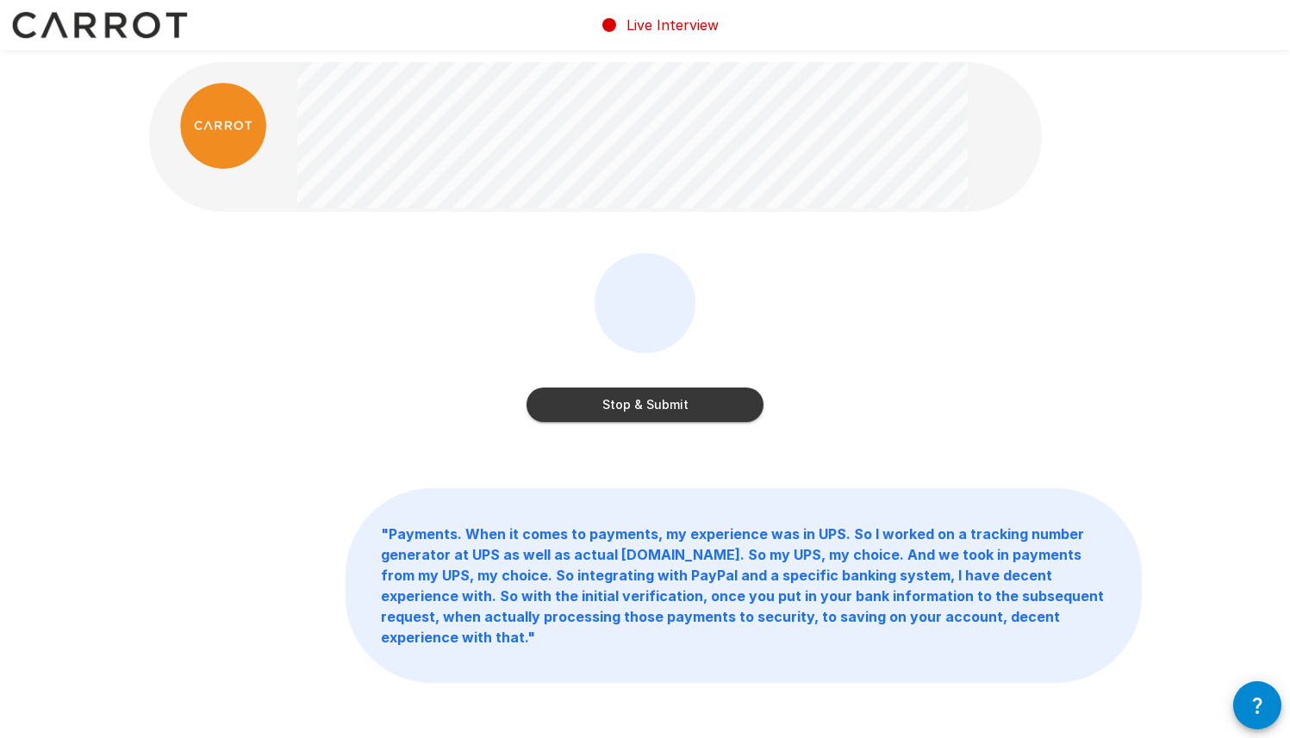
click at [630, 415] on button "Stop & Submit" at bounding box center [644, 405] width 237 height 34
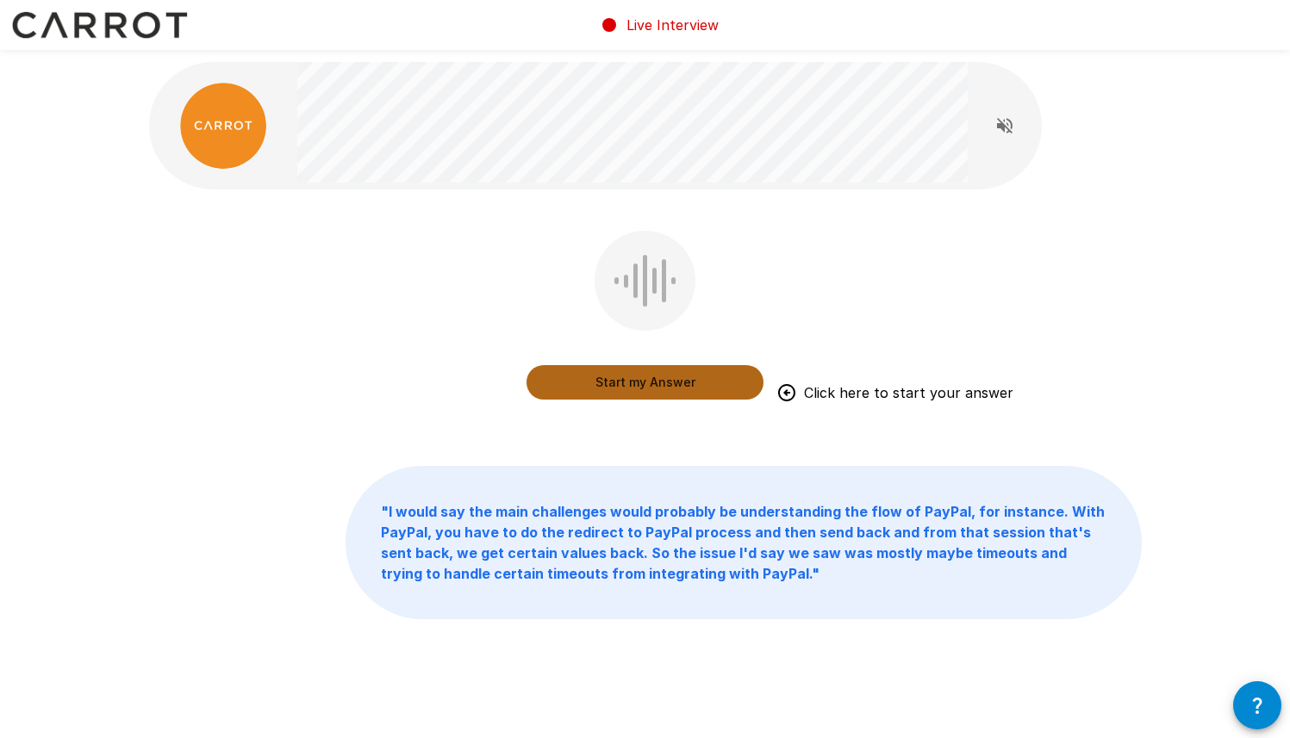
click at [658, 391] on button "Start my Answer" at bounding box center [644, 382] width 237 height 34
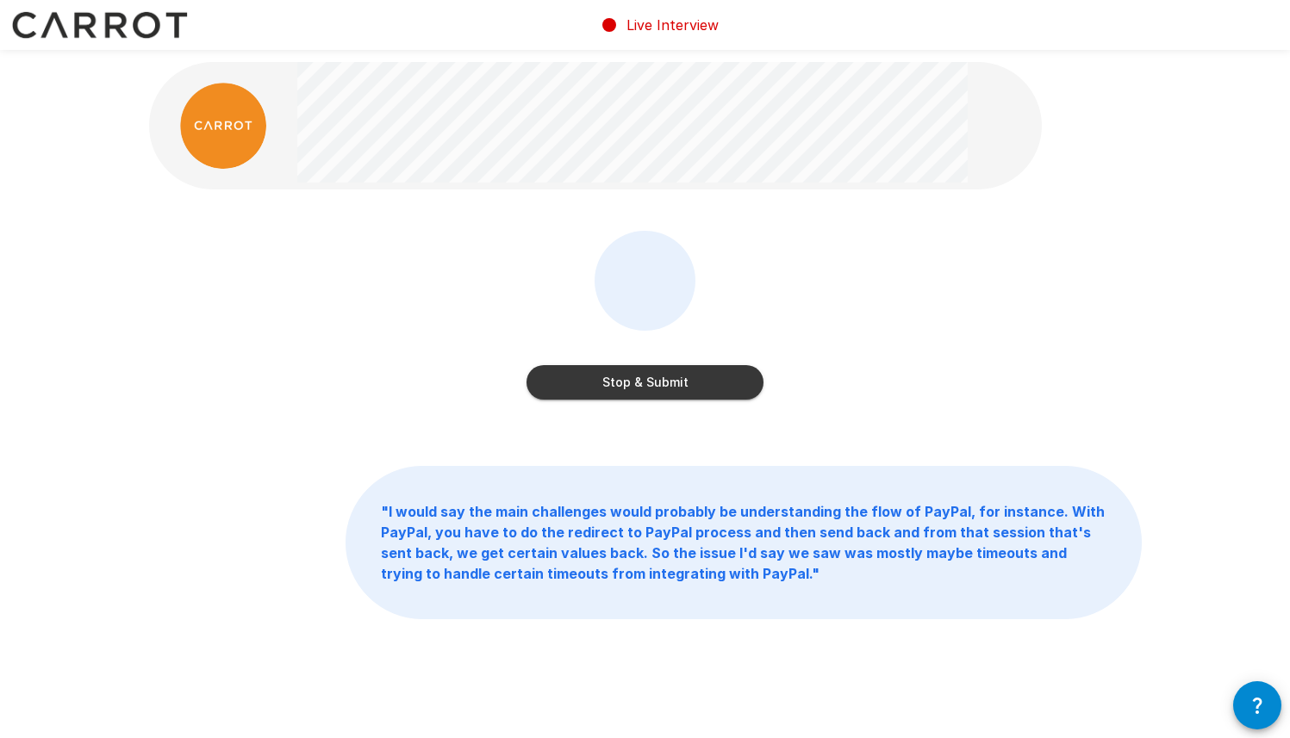
click at [696, 376] on button "Stop & Submit" at bounding box center [644, 382] width 237 height 34
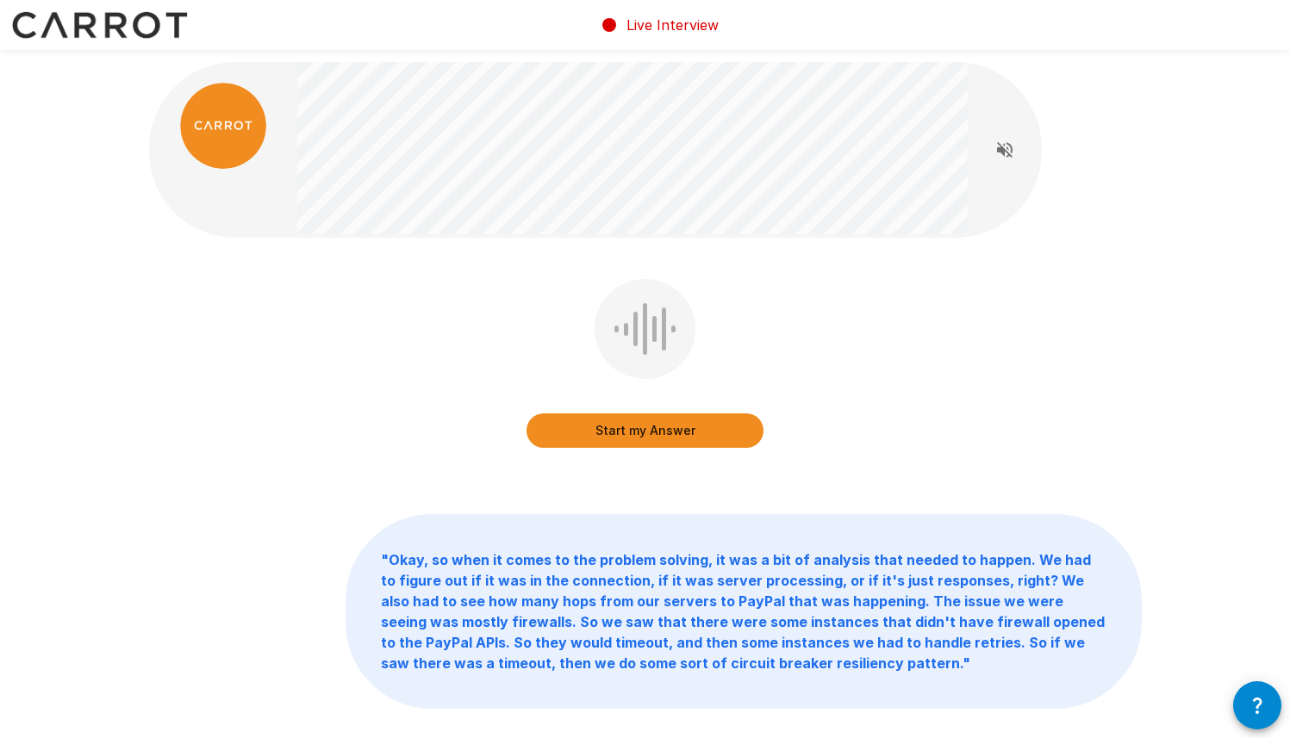
click at [691, 434] on button "Start my Answer" at bounding box center [644, 430] width 237 height 34
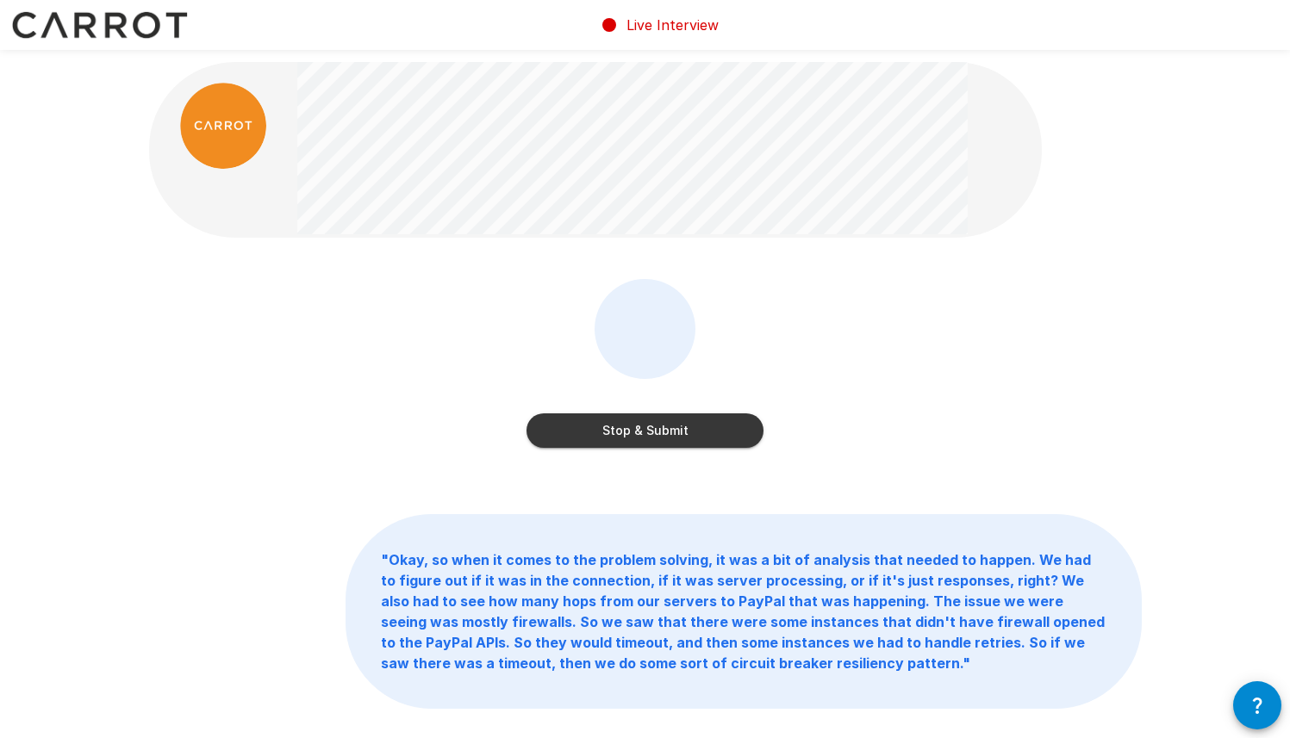
click at [691, 434] on button "Stop & Submit" at bounding box center [644, 430] width 237 height 34
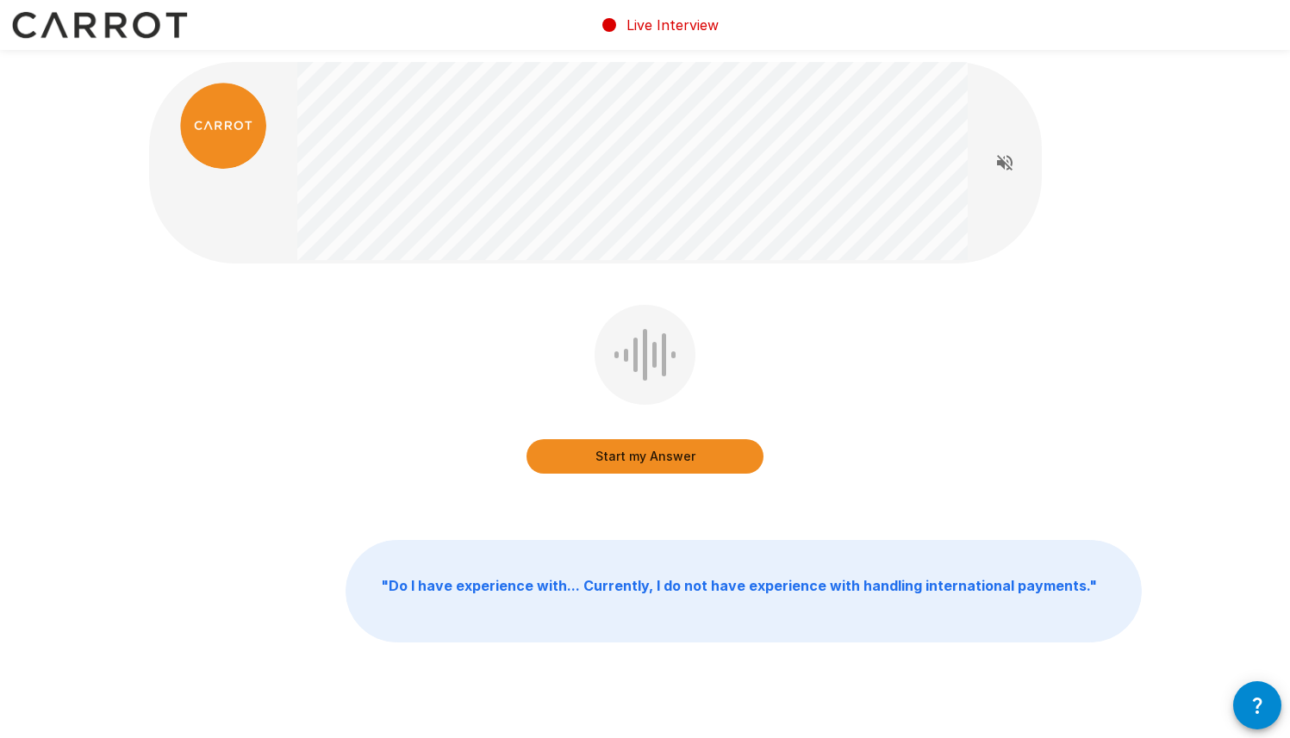
click at [643, 461] on button "Start my Answer" at bounding box center [644, 456] width 237 height 34
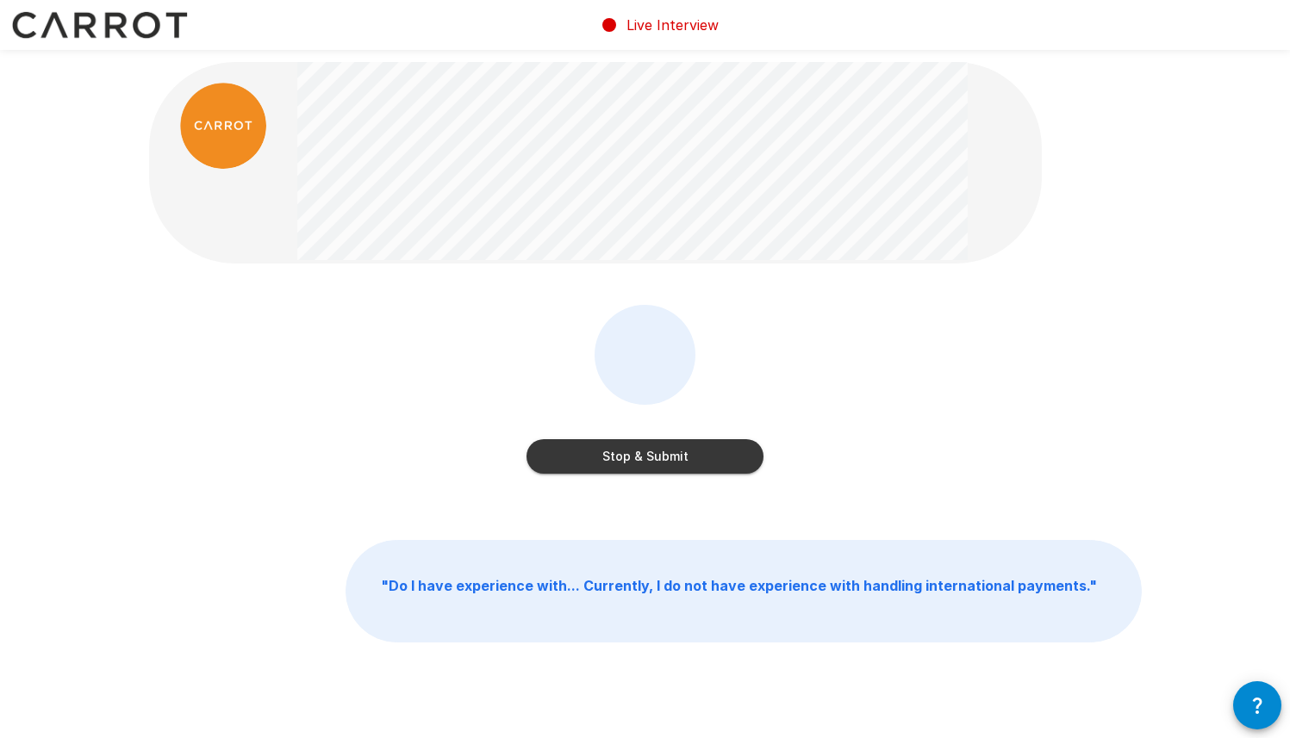
click at [643, 461] on button "Stop & Submit" at bounding box center [644, 456] width 237 height 34
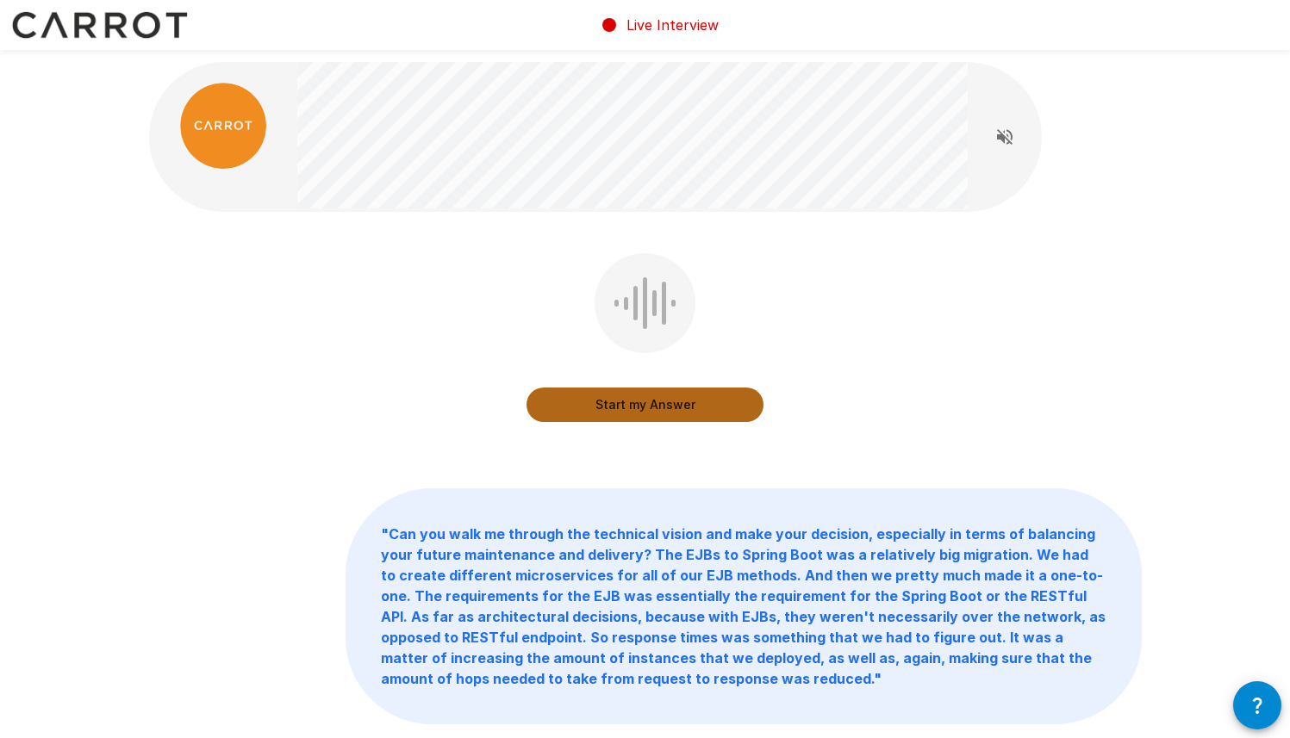
click at [650, 398] on button "Start my Answer" at bounding box center [644, 405] width 237 height 34
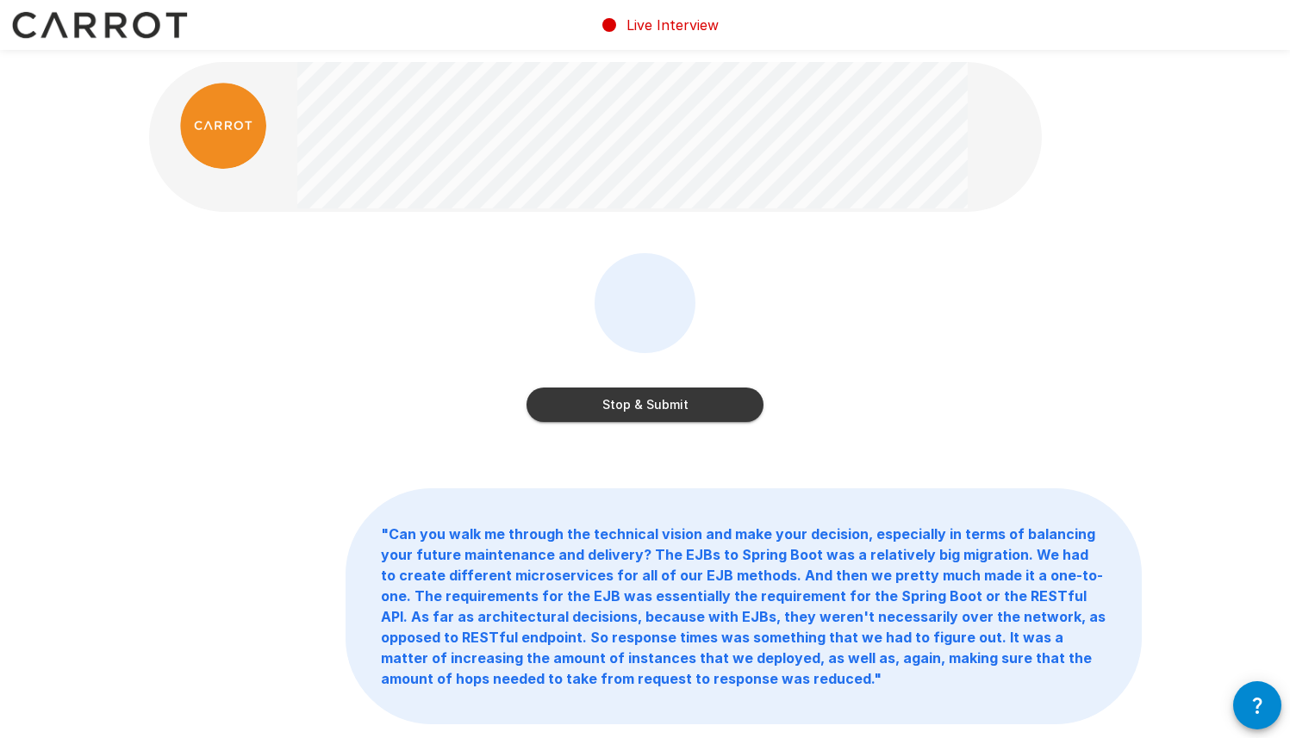
click at [617, 402] on button "Stop & Submit" at bounding box center [644, 405] width 237 height 34
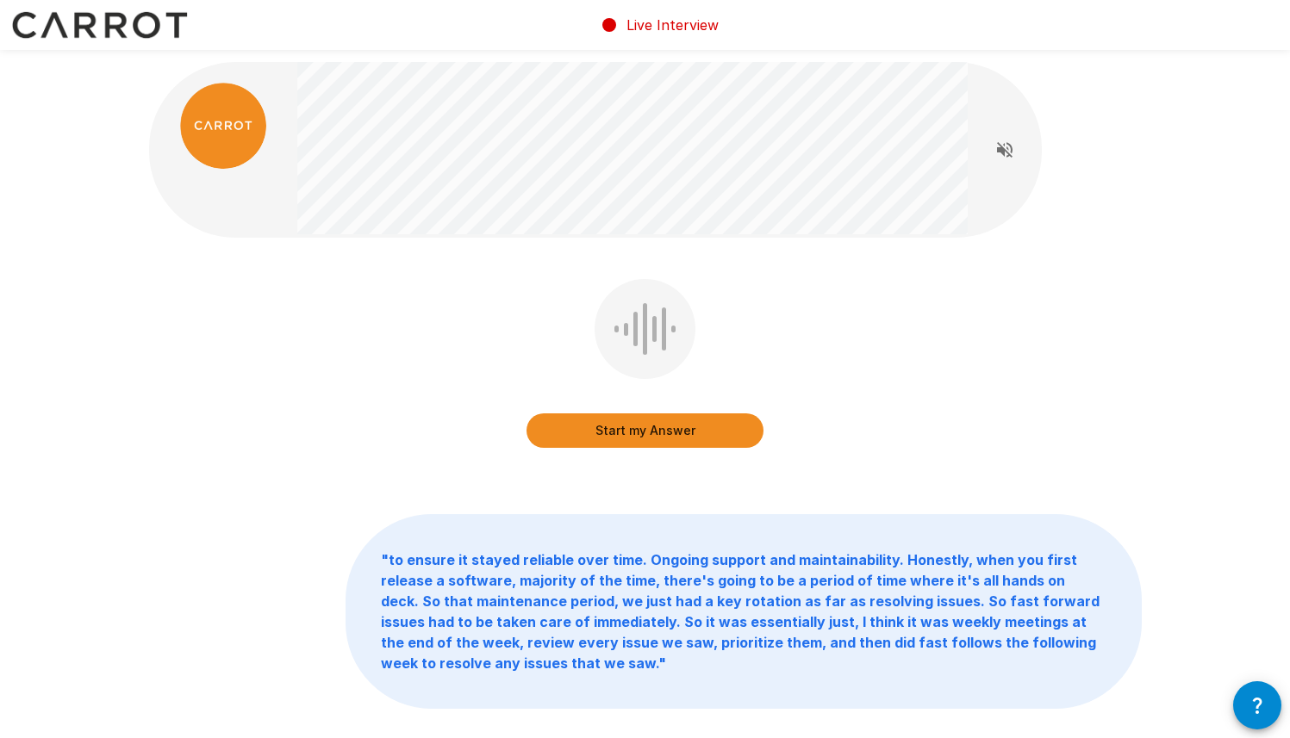
click at [615, 420] on button "Start my Answer" at bounding box center [644, 430] width 237 height 34
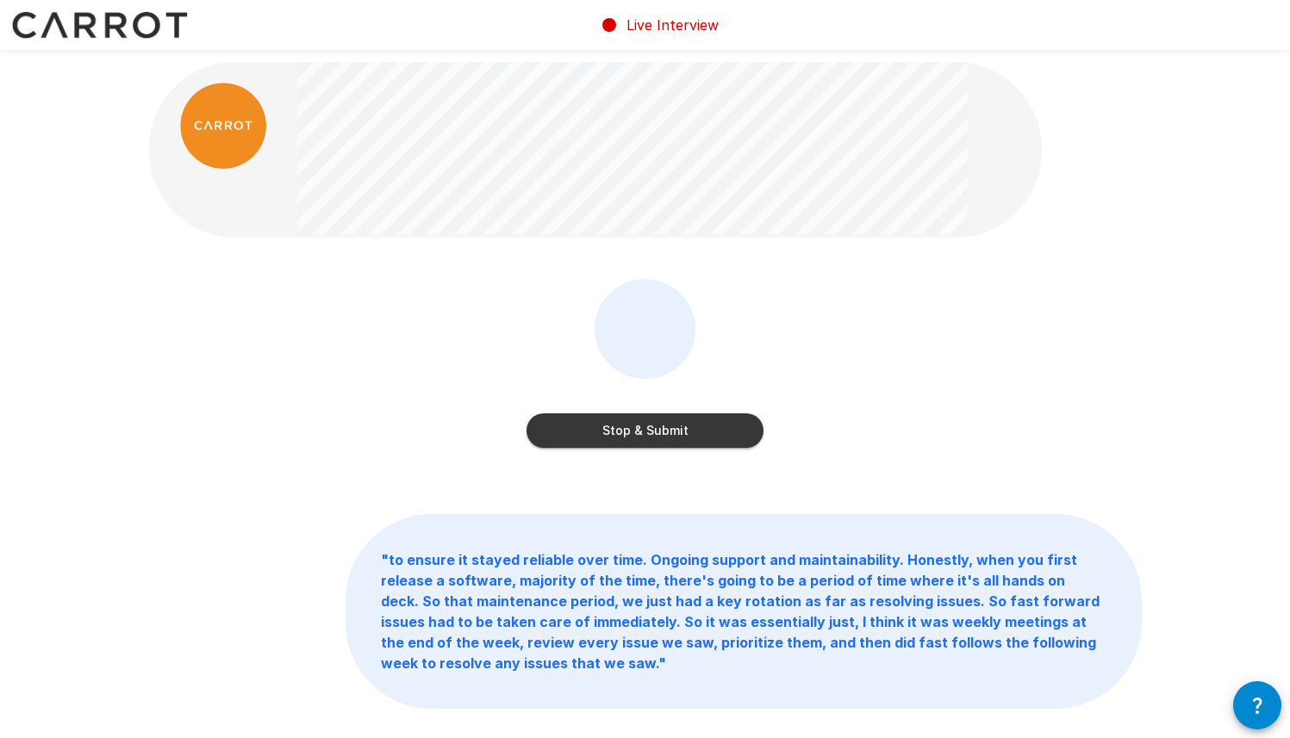
click at [615, 420] on button "Stop & Submit" at bounding box center [644, 430] width 237 height 34
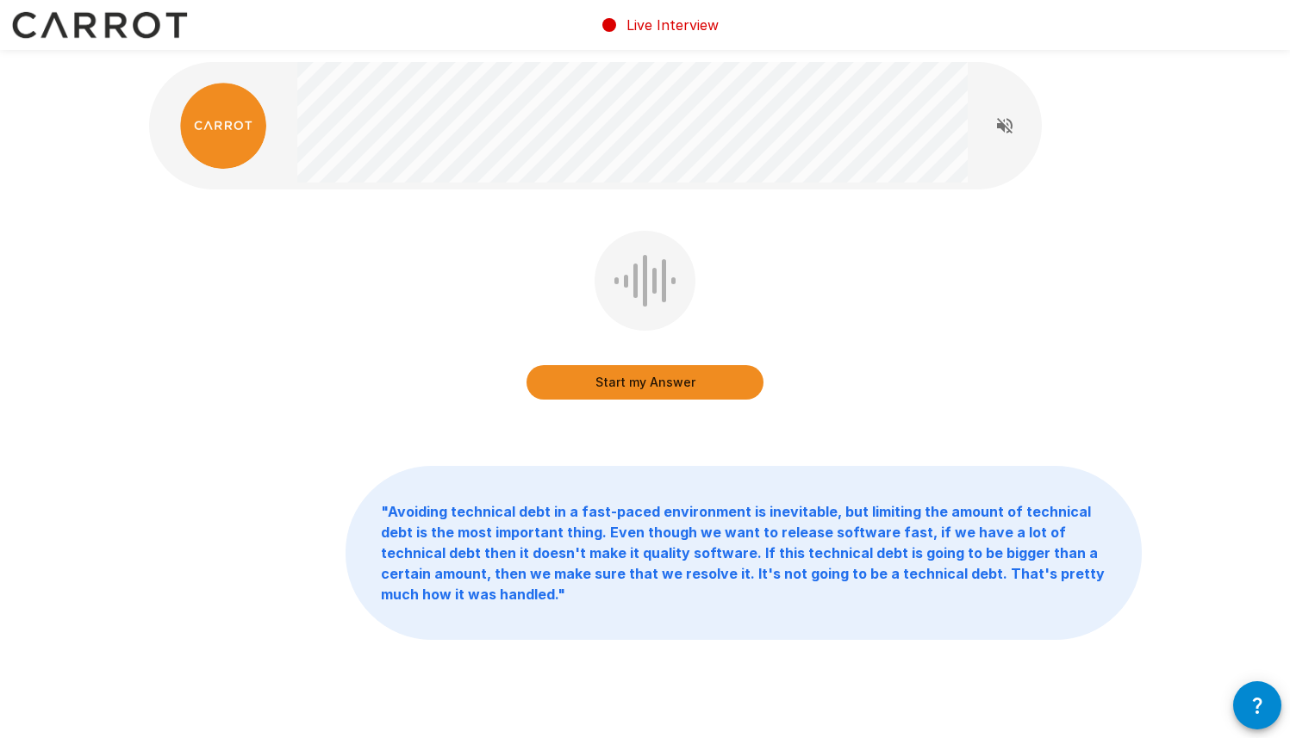
click at [610, 381] on button "Start my Answer" at bounding box center [644, 382] width 237 height 34
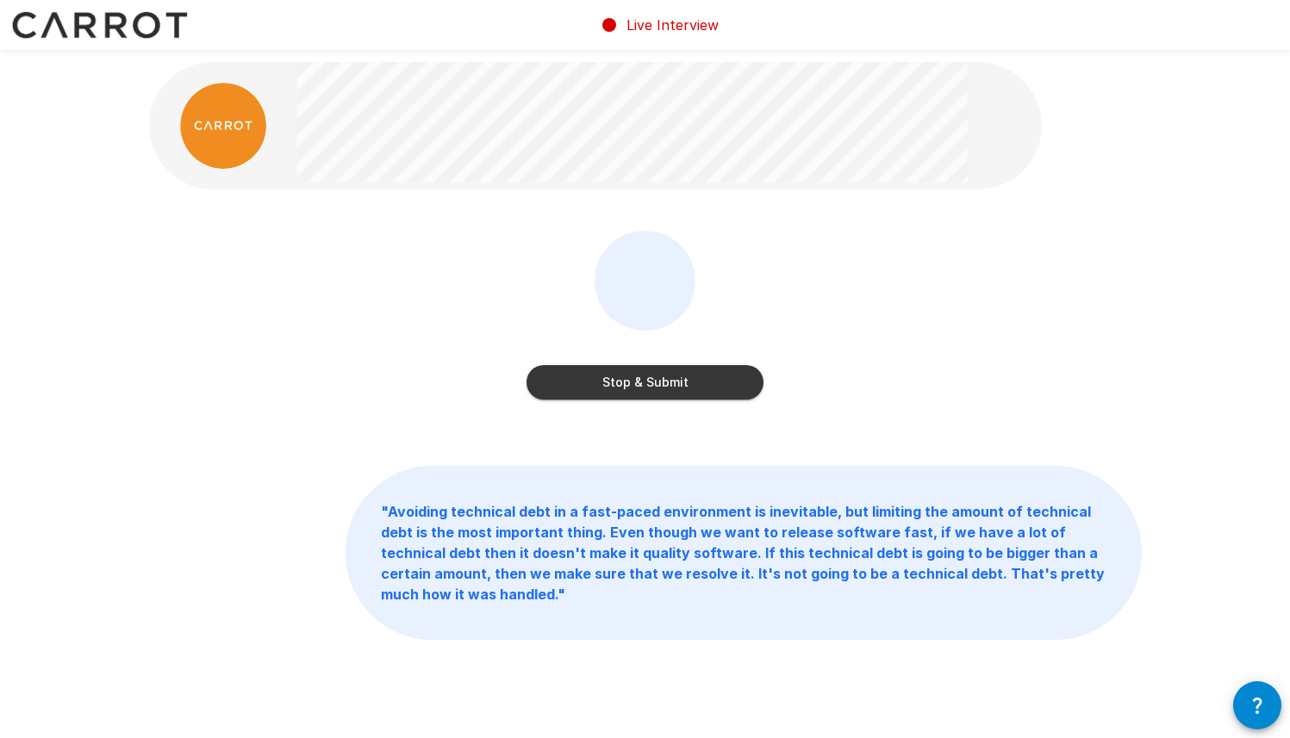
click at [610, 381] on button "Stop & Submit" at bounding box center [644, 382] width 237 height 34
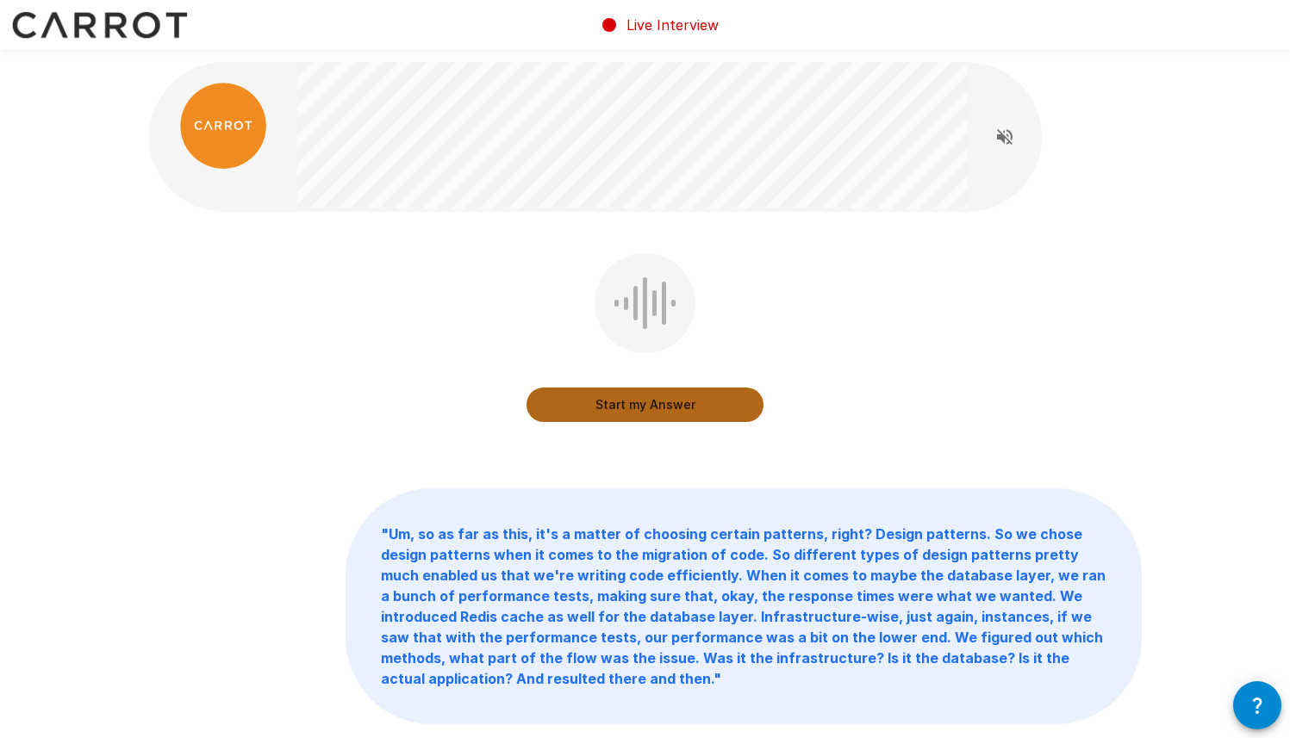
click at [616, 395] on button "Start my Answer" at bounding box center [644, 405] width 237 height 34
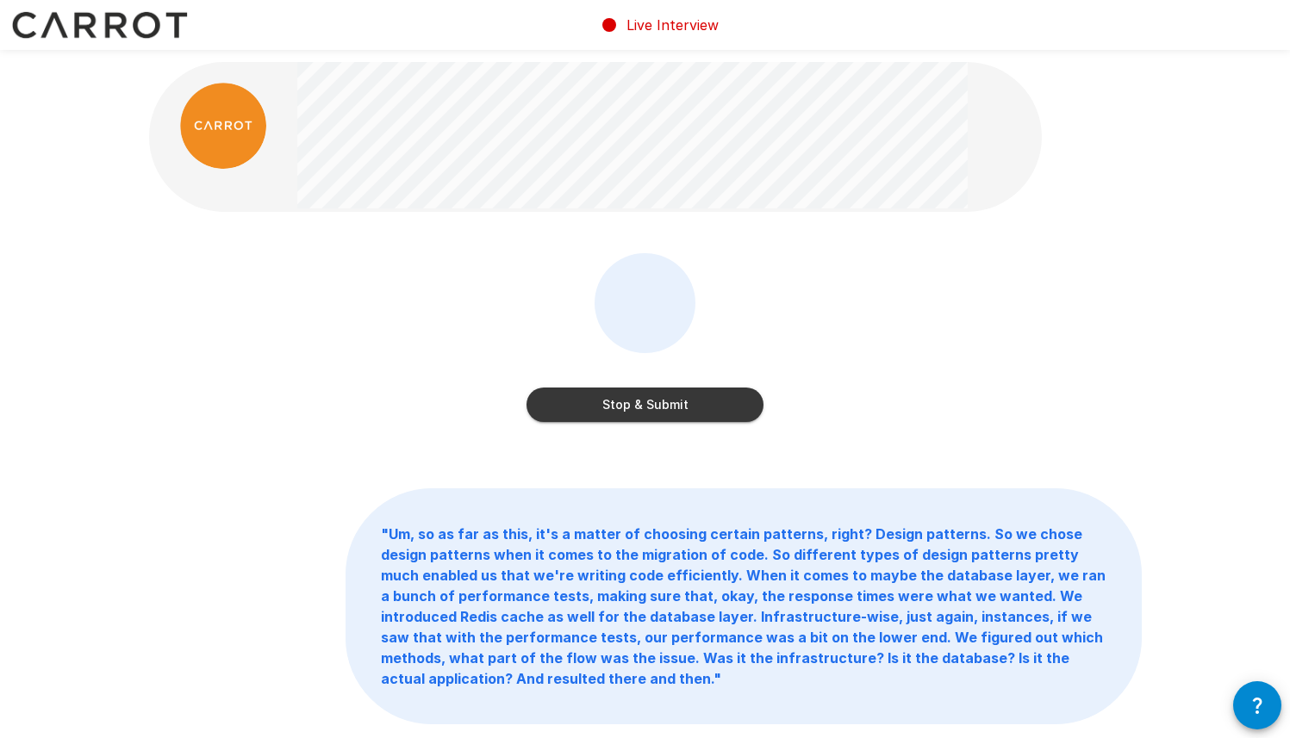
click at [616, 395] on button "Stop & Submit" at bounding box center [644, 405] width 237 height 34
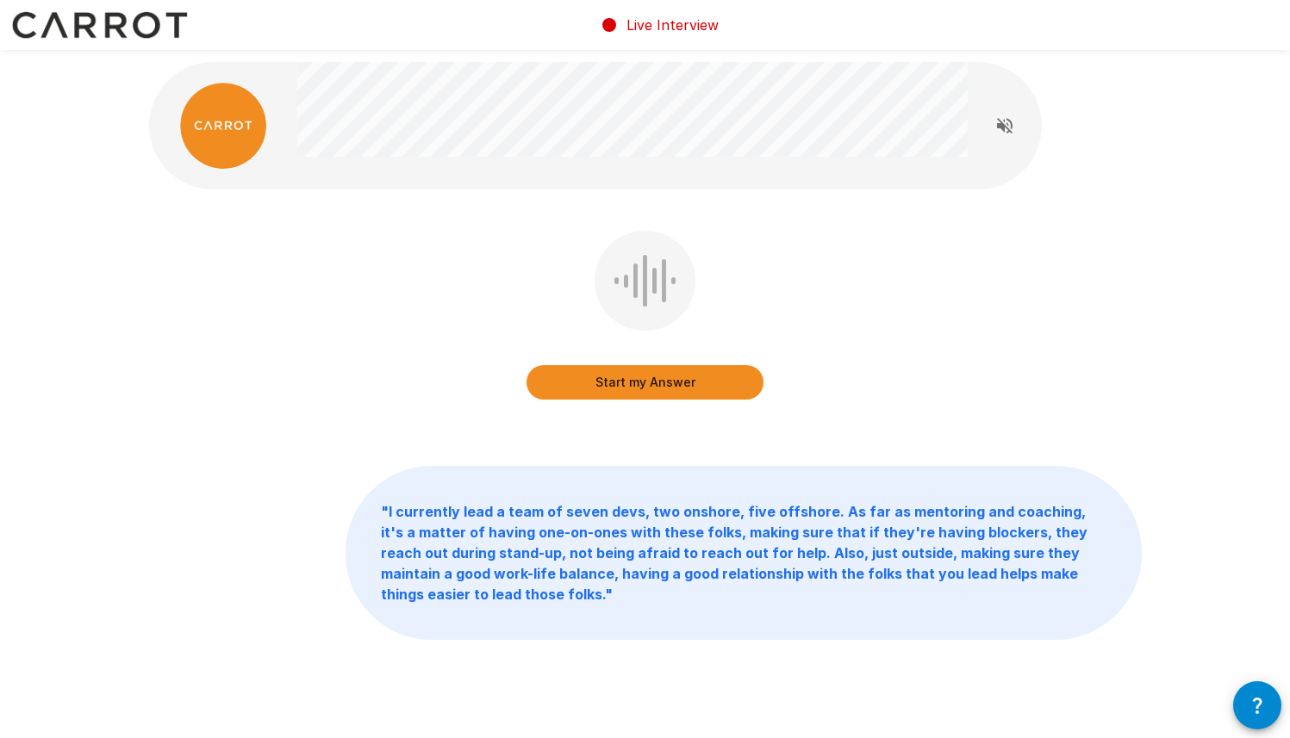
click at [616, 395] on button "Start my Answer" at bounding box center [644, 382] width 237 height 34
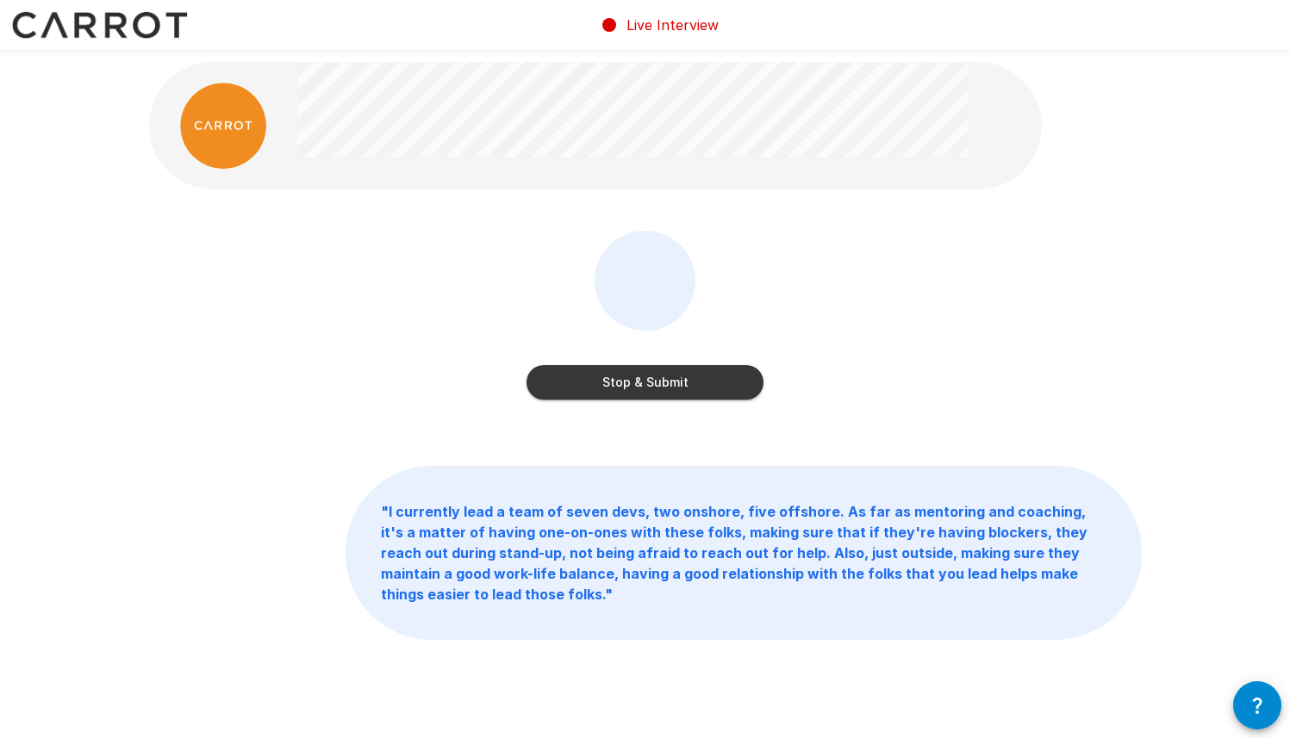
click at [616, 395] on button "Stop & Submit" at bounding box center [644, 382] width 237 height 34
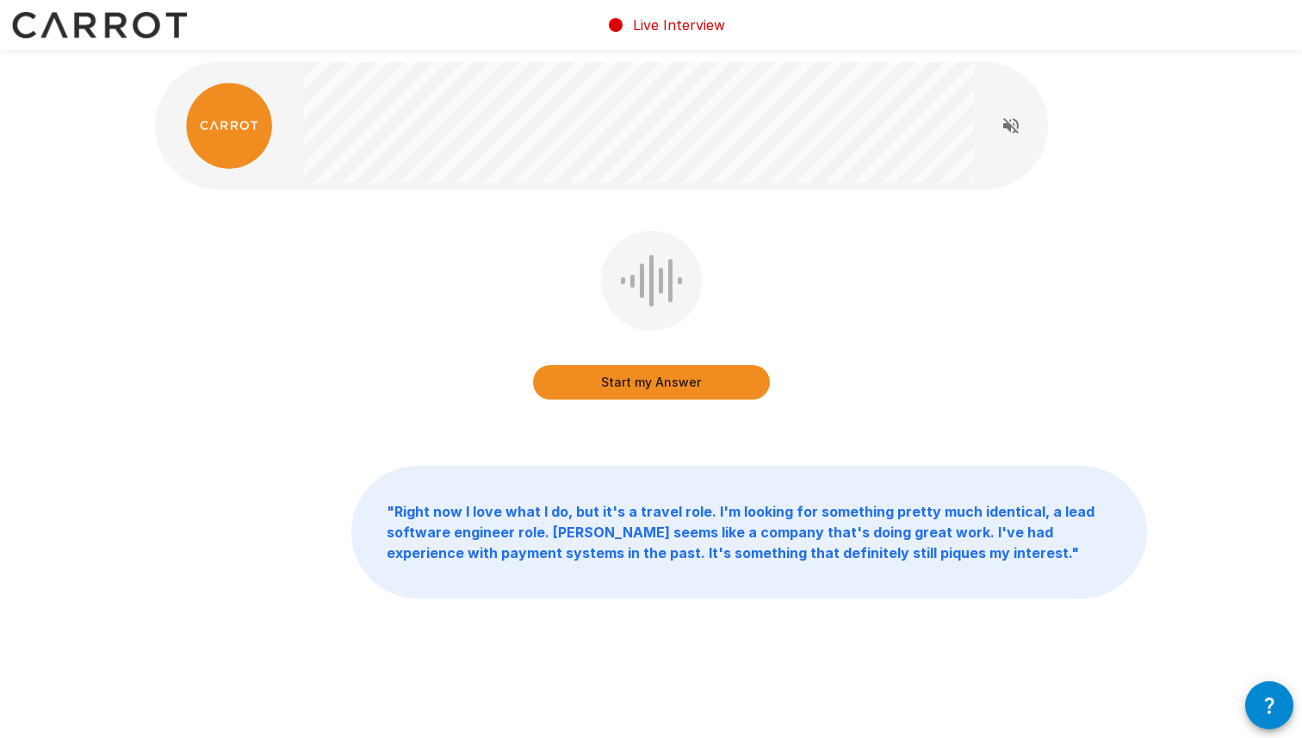
click at [689, 392] on button "Start my Answer" at bounding box center [651, 382] width 237 height 34
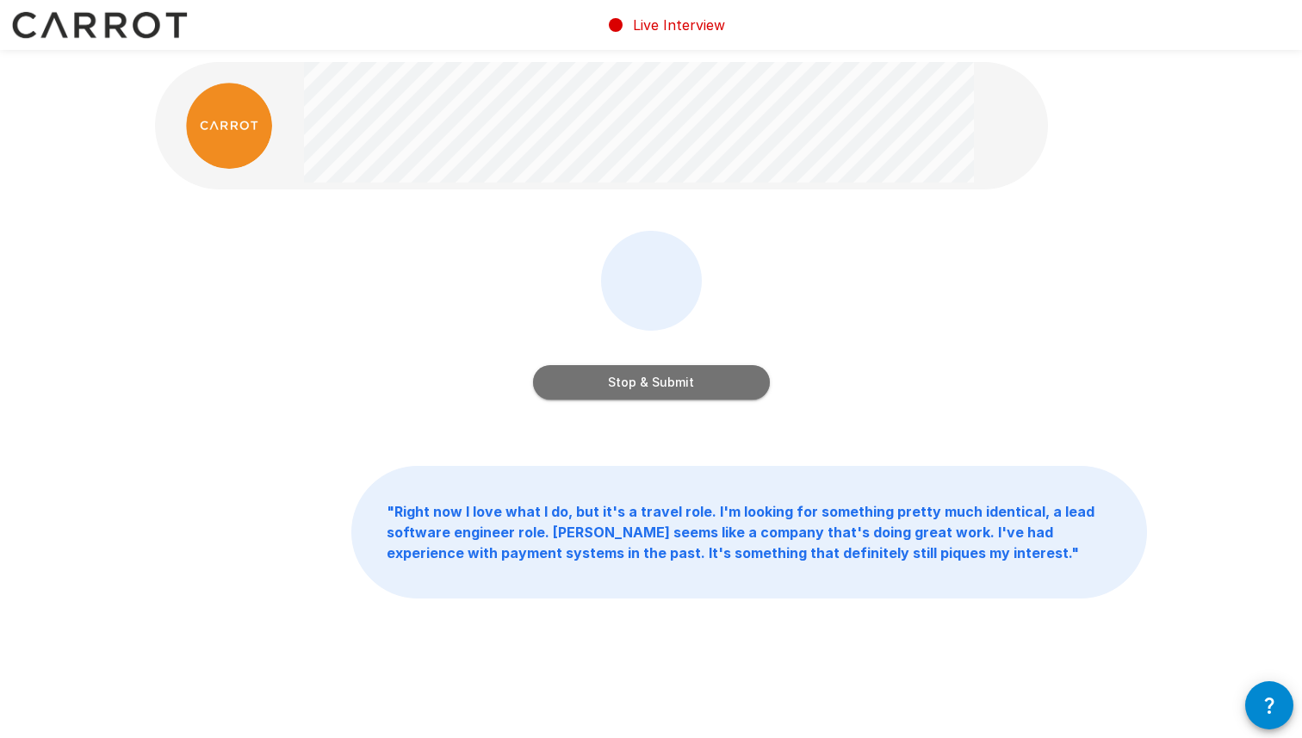
click at [689, 392] on button "Stop & Submit" at bounding box center [651, 382] width 237 height 34
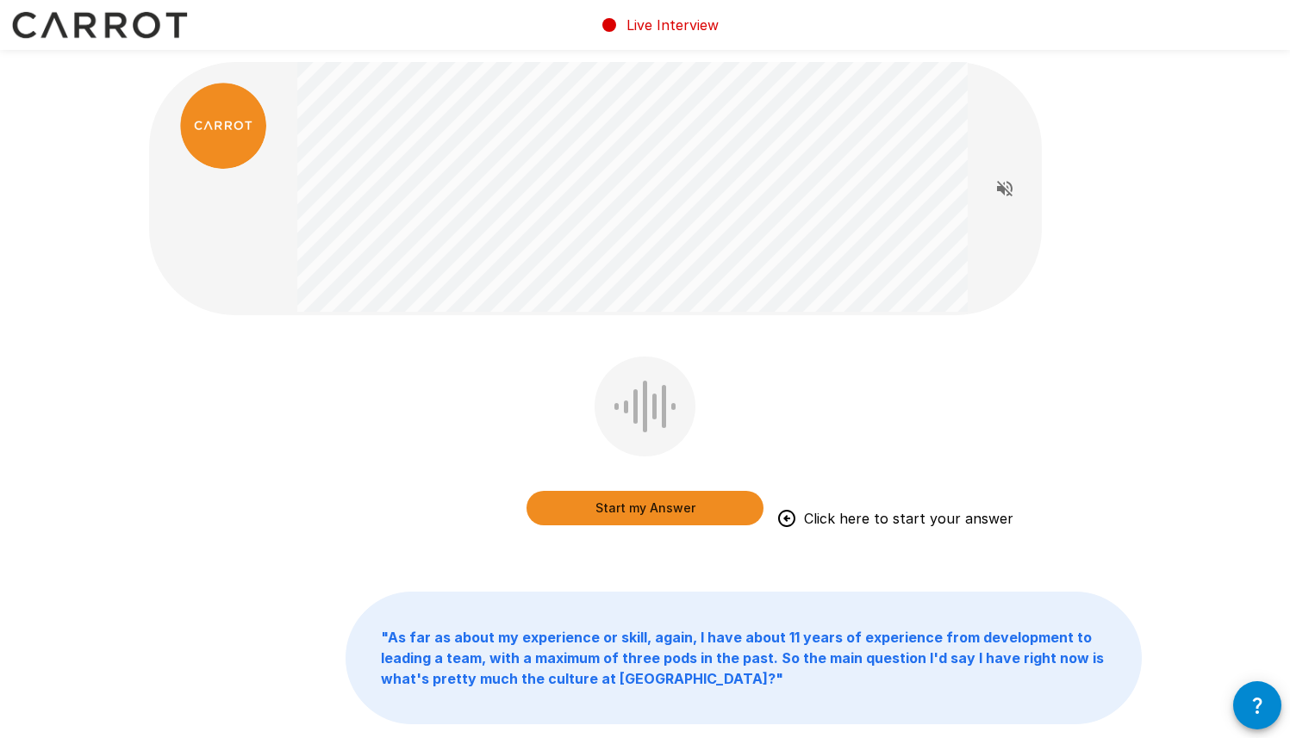
click at [666, 502] on button "Start my Answer" at bounding box center [644, 508] width 237 height 34
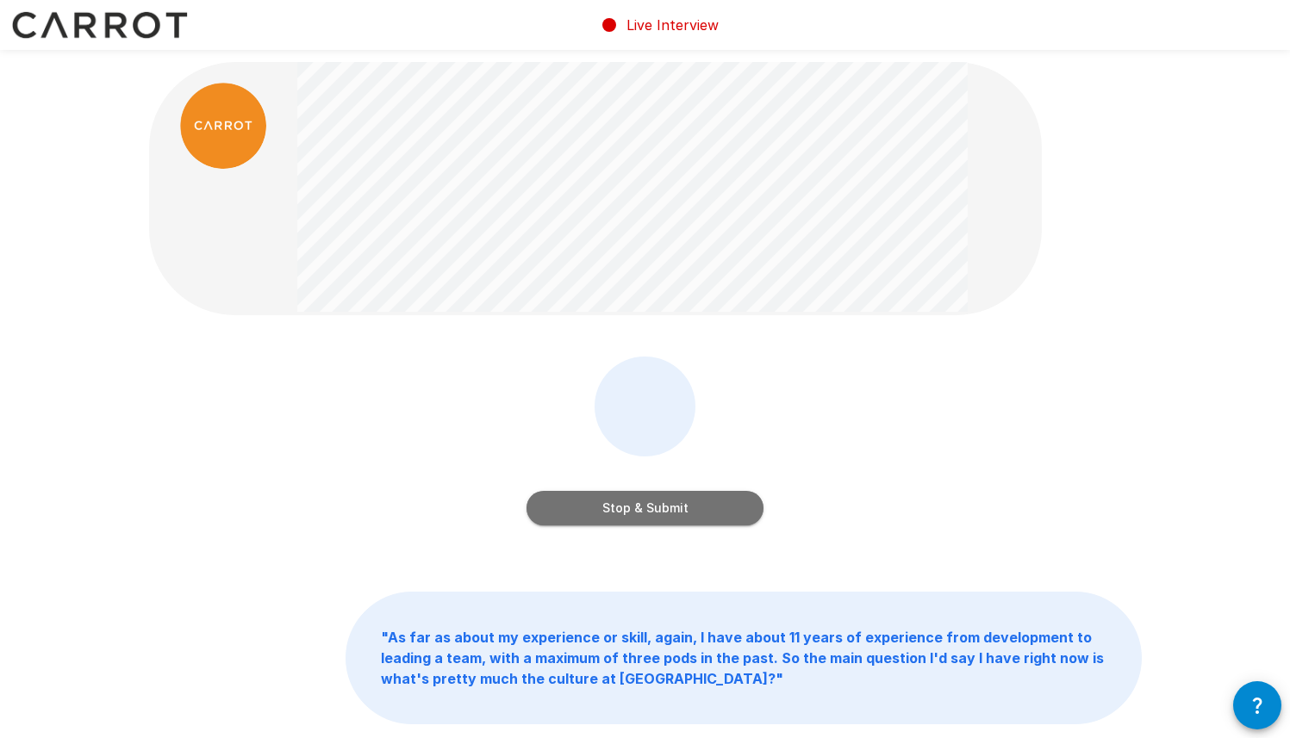
click at [666, 502] on button "Stop & Submit" at bounding box center [644, 508] width 237 height 34
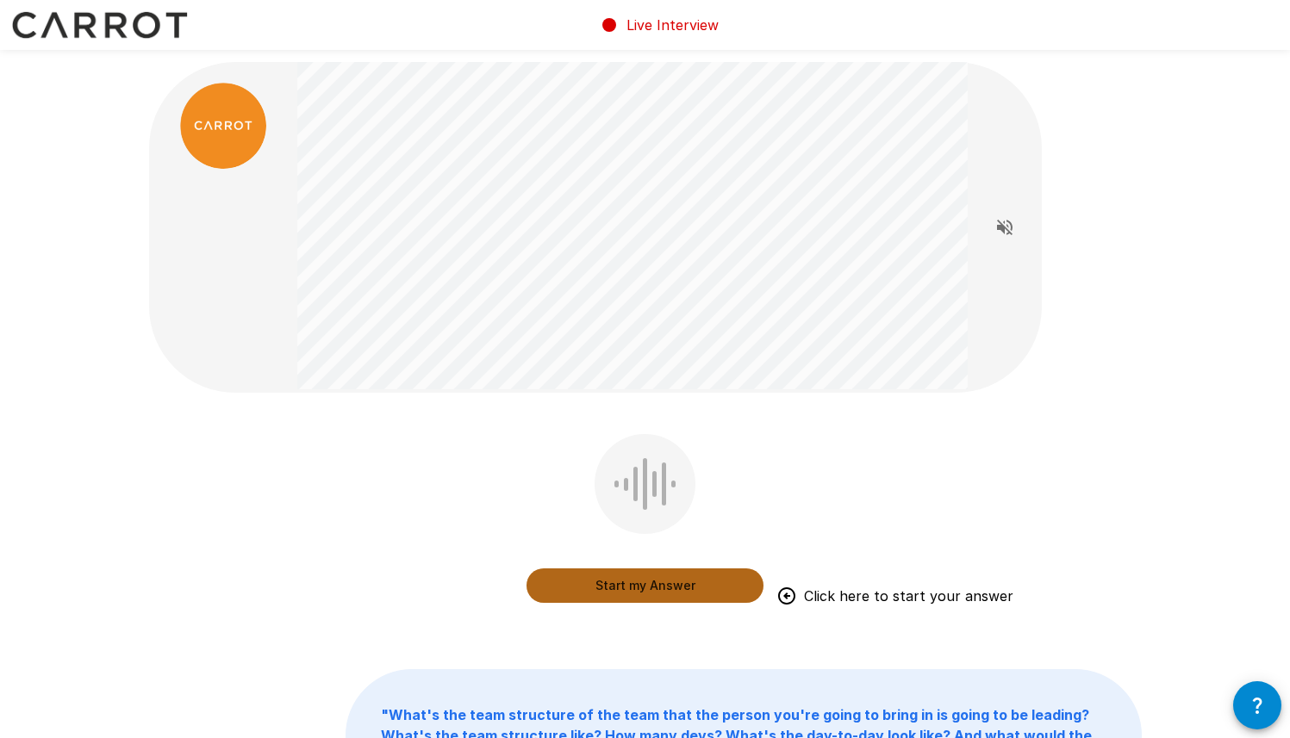
click at [691, 586] on button "Start my Answer" at bounding box center [644, 586] width 237 height 34
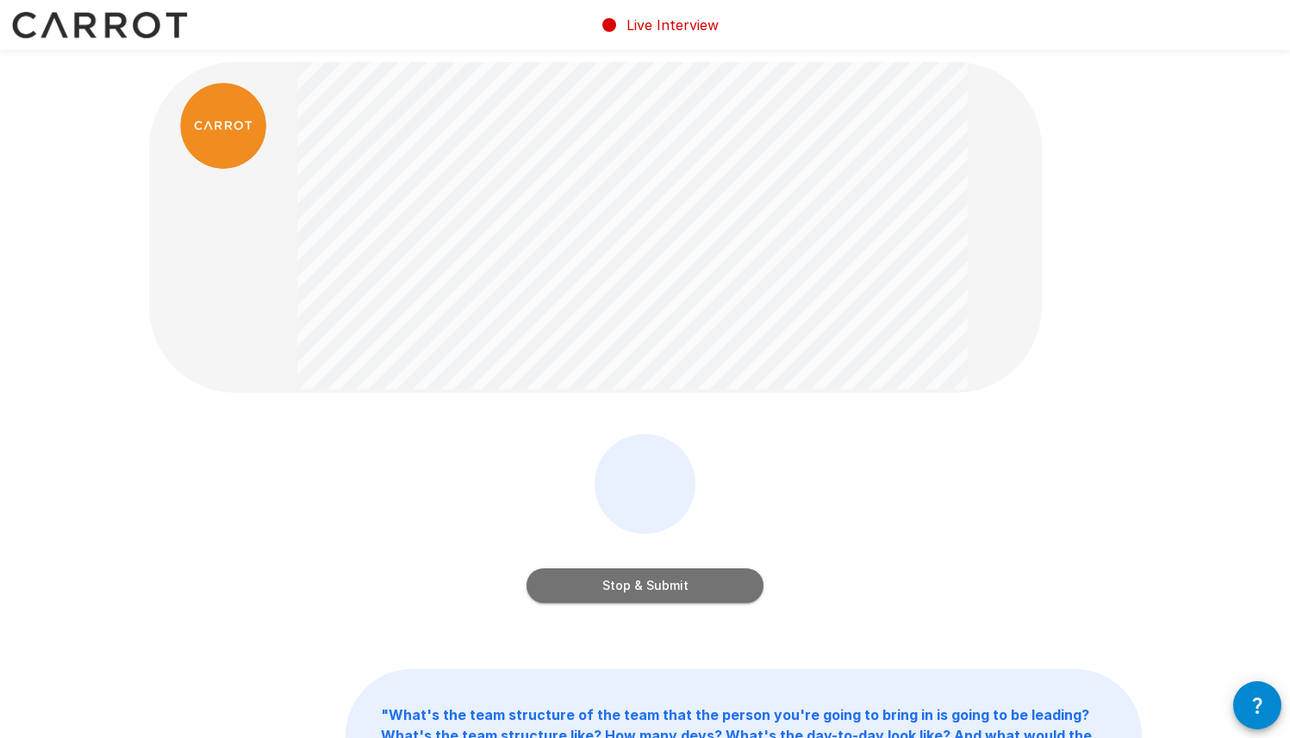
click at [691, 586] on button "Stop & Submit" at bounding box center [644, 586] width 237 height 34
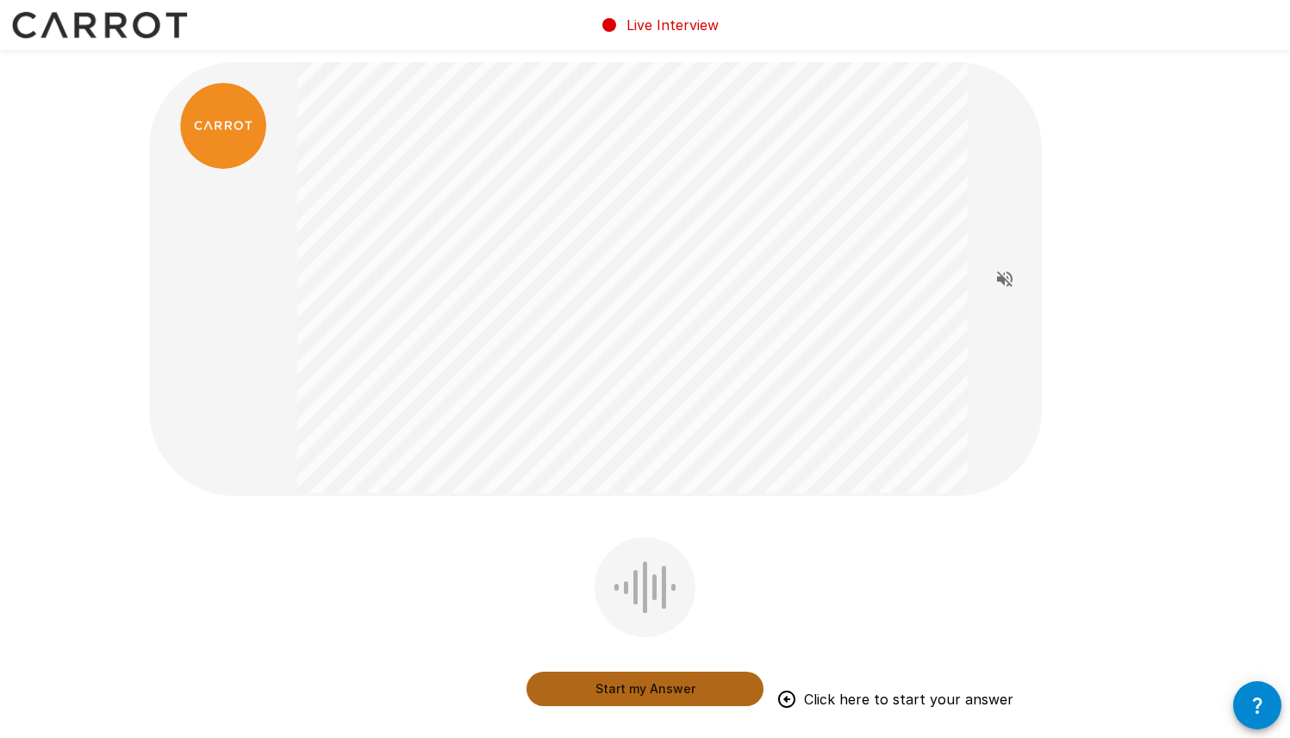
click at [612, 693] on button "Start my Answer" at bounding box center [644, 689] width 237 height 34
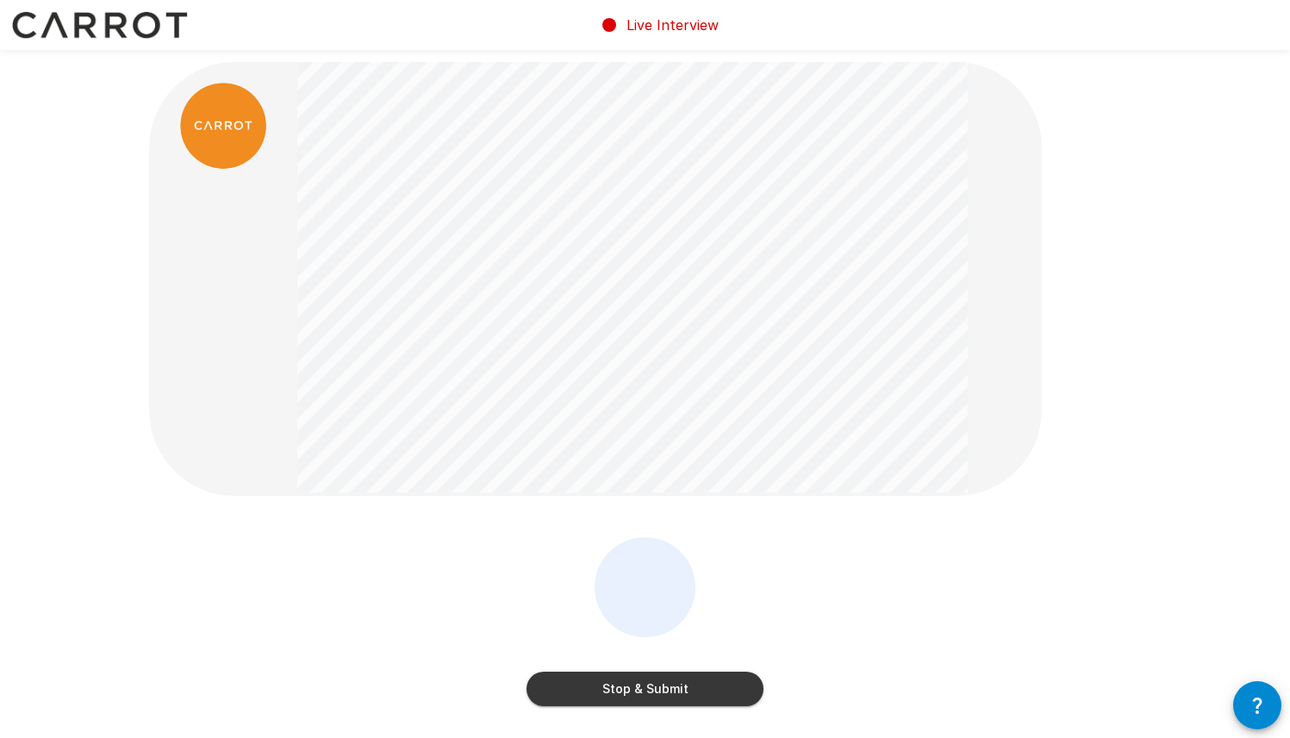
click at [612, 693] on button "Stop & Submit" at bounding box center [644, 689] width 237 height 34
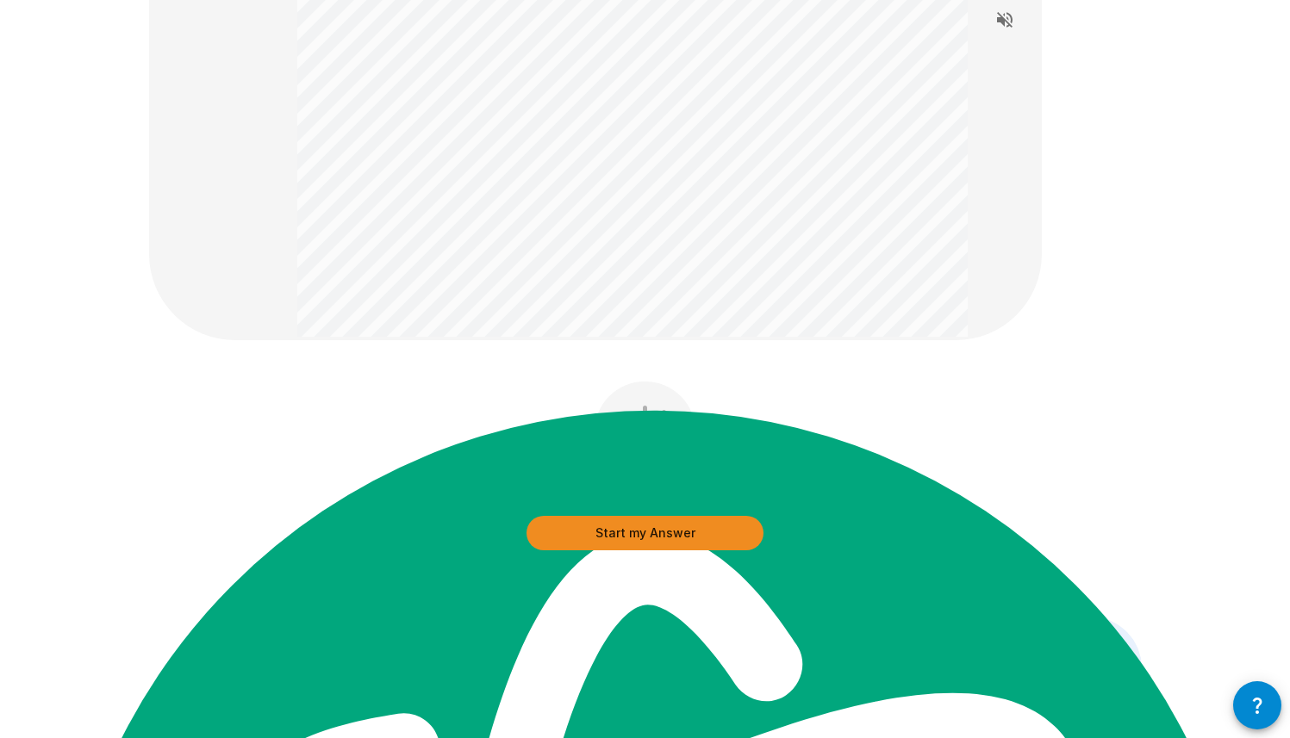
scroll to position [483, 0]
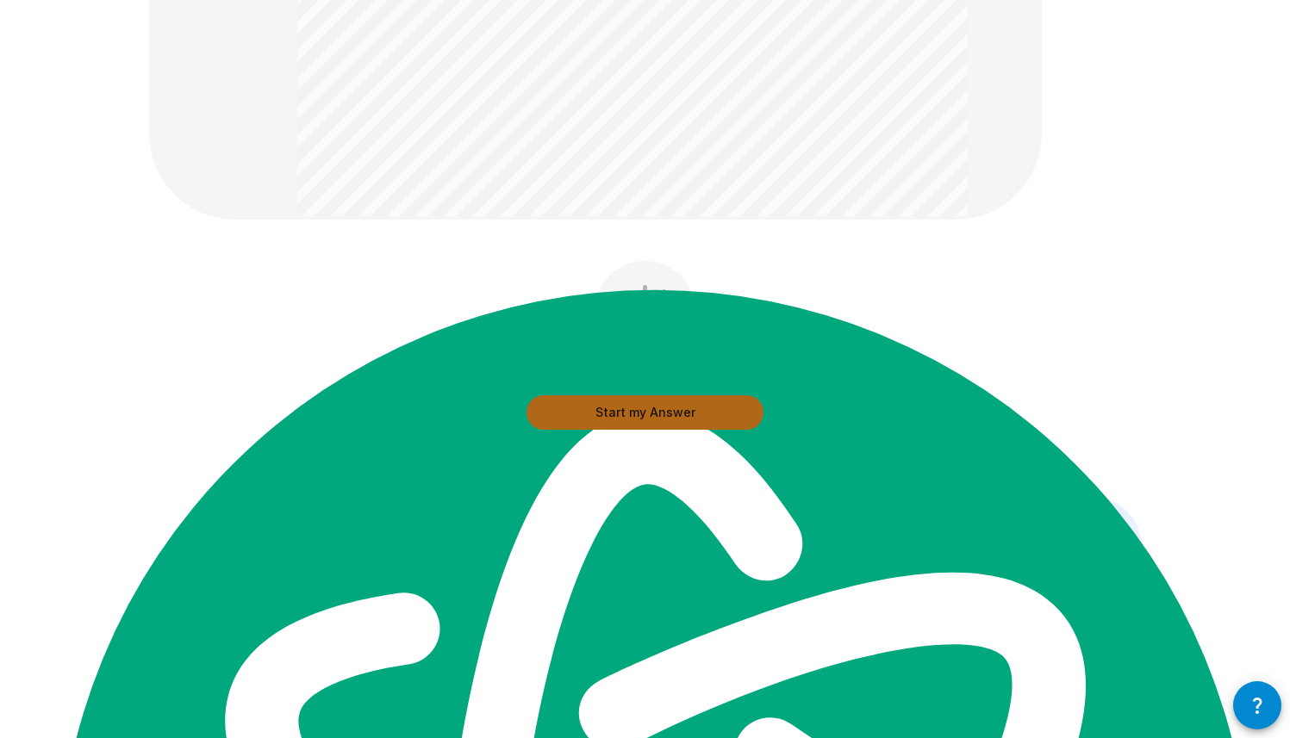
click at [637, 402] on button "Start my Answer" at bounding box center [644, 412] width 237 height 34
click at [631, 406] on button "Stop & Submit" at bounding box center [644, 412] width 237 height 34
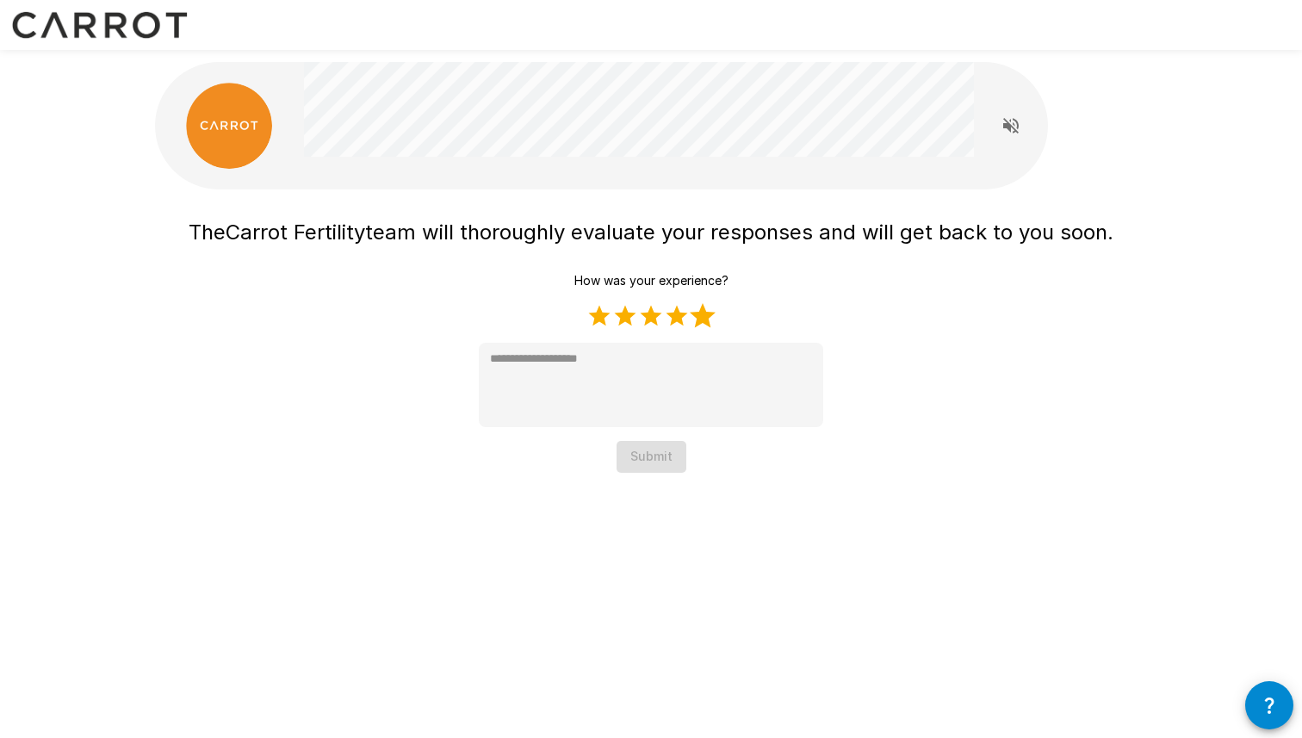
click at [714, 311] on label "5 Stars" at bounding box center [703, 316] width 26 height 26
type textarea "*"
click at [648, 458] on button "Submit" at bounding box center [652, 457] width 70 height 32
